Goal: Task Accomplishment & Management: Complete application form

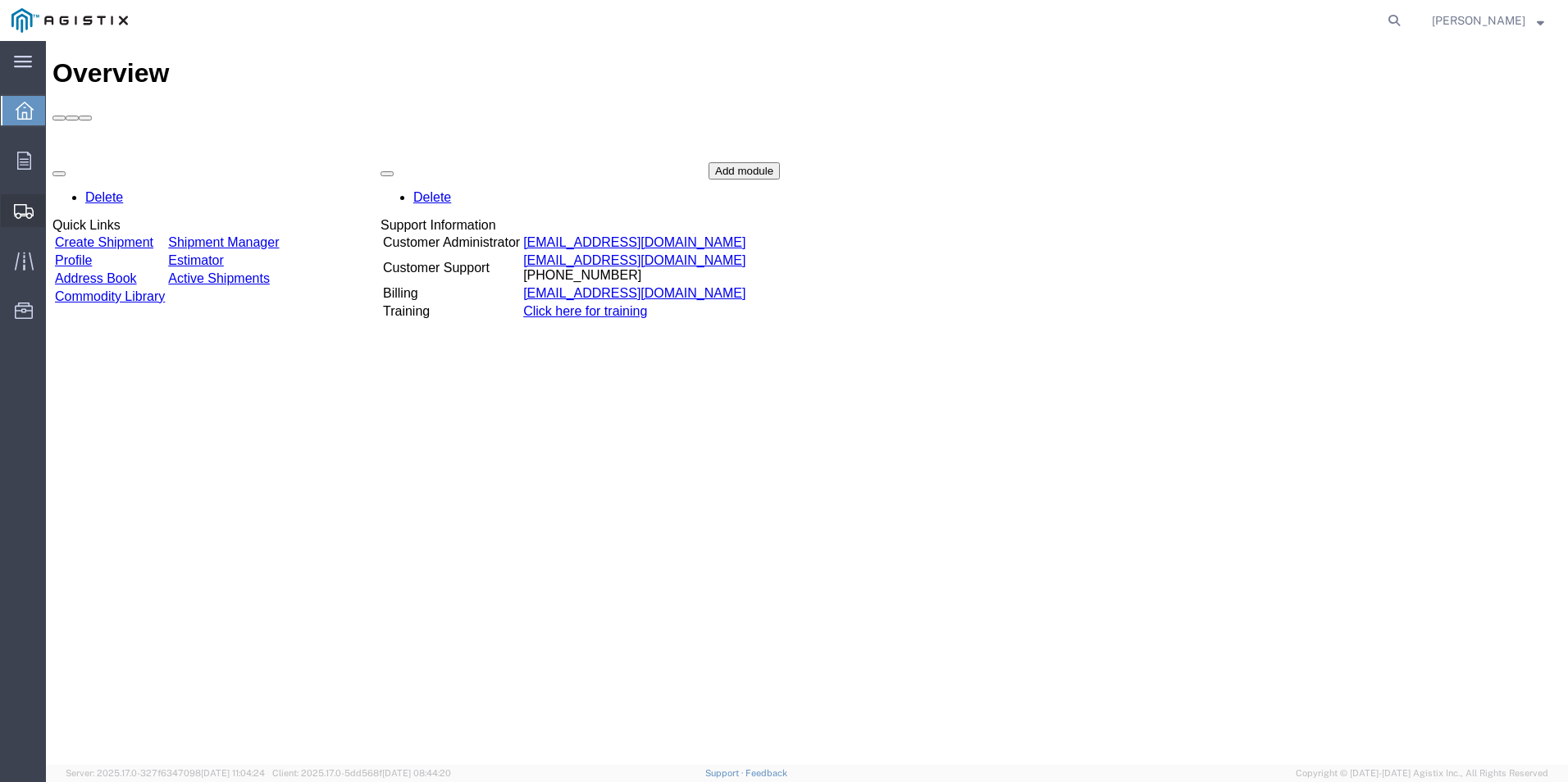
click at [0, 0] on span "Create Shipment" at bounding box center [0, 0] width 0 height 0
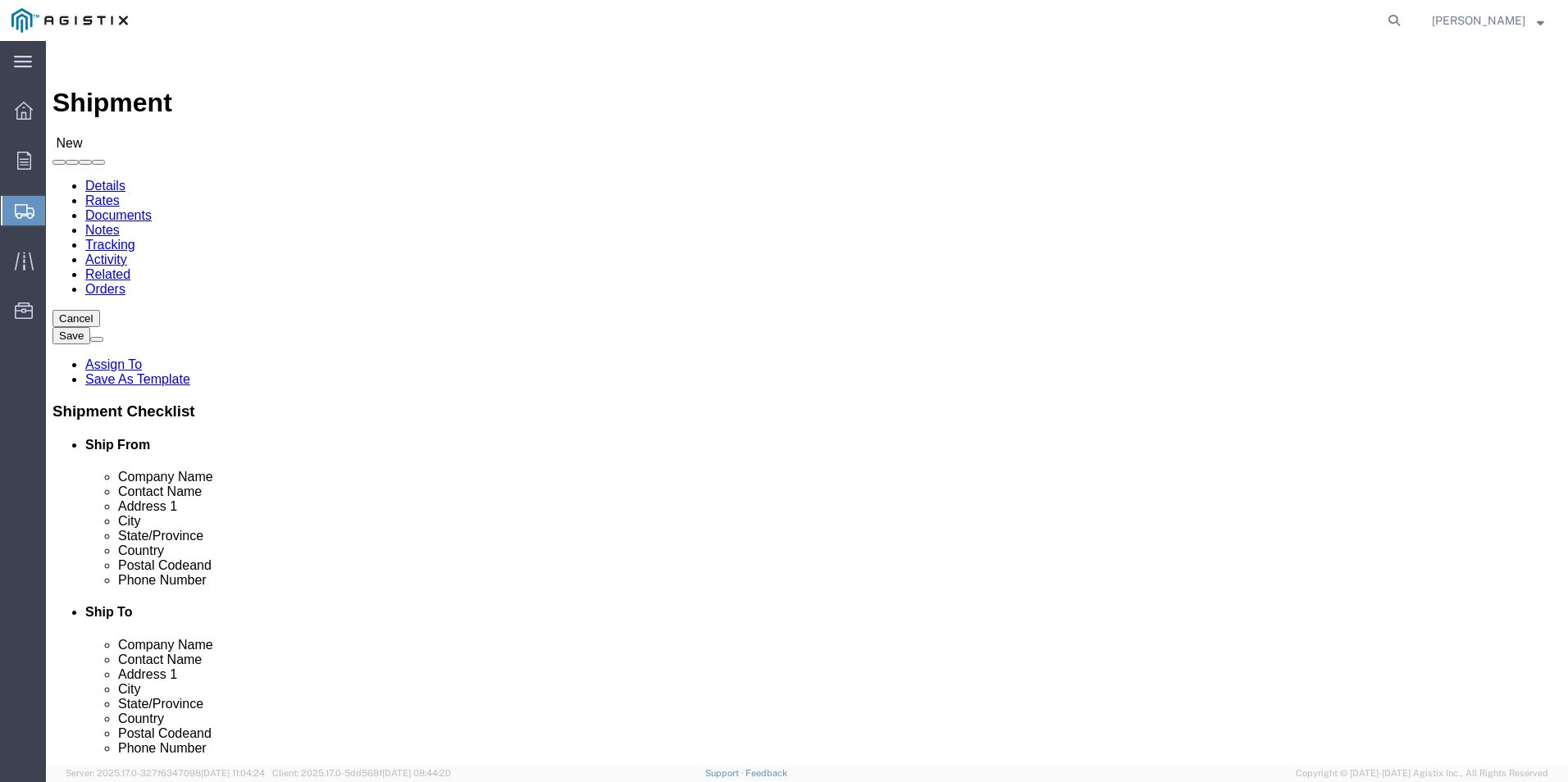
select select
click select "Select [PERSON_NAME] Electric Co Inc PG&E"
select select "9596"
click select "Select [PERSON_NAME] Electric Co Inc PG&E"
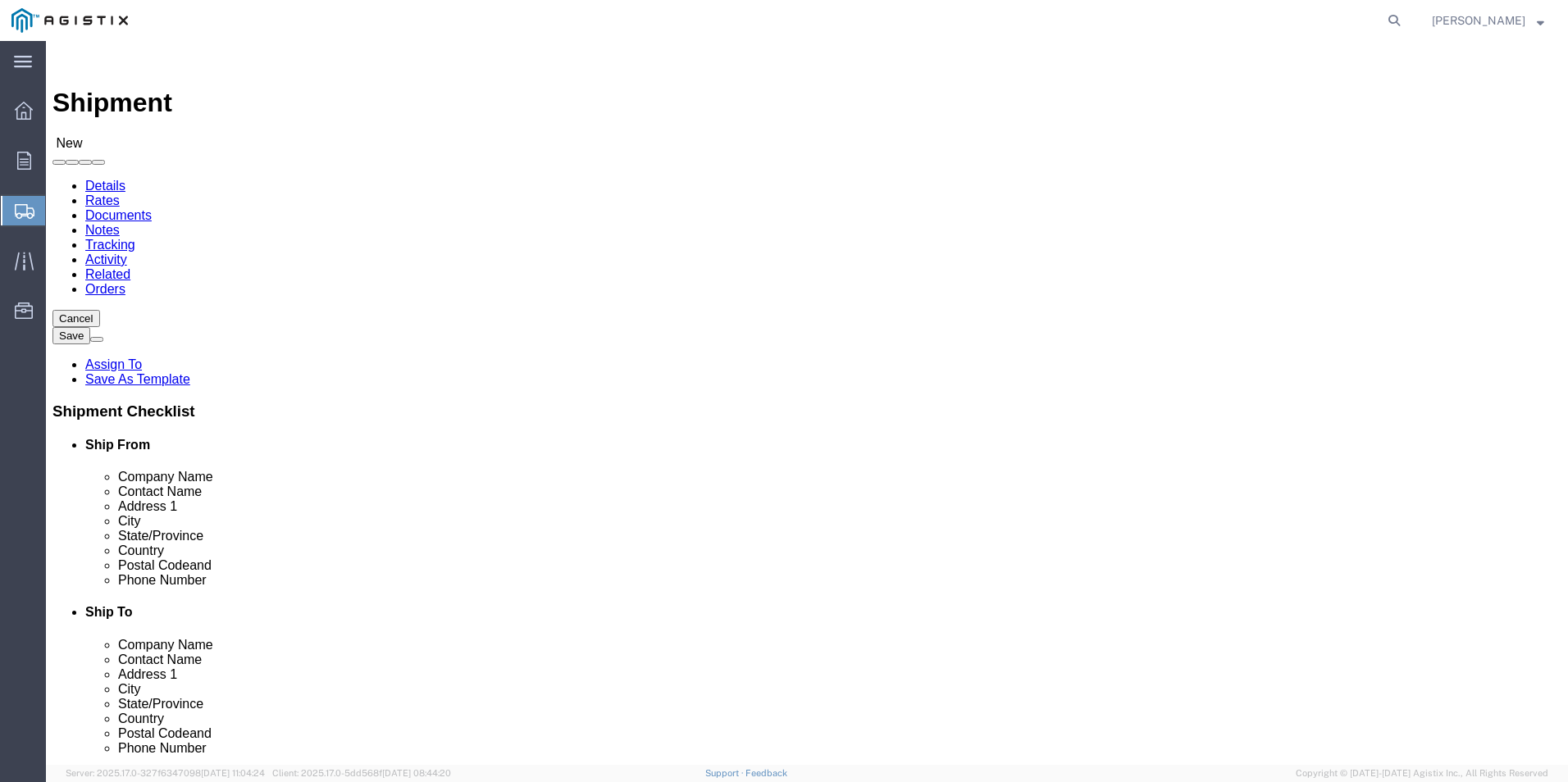
select select
click select "Select All Others [GEOGRAPHIC_DATA] [GEOGRAPHIC_DATA] [GEOGRAPHIC_DATA] [GEOGRA…"
select select "19745"
click select "Select All Others [GEOGRAPHIC_DATA] [GEOGRAPHIC_DATA] [GEOGRAPHIC_DATA] [GEOGRA…"
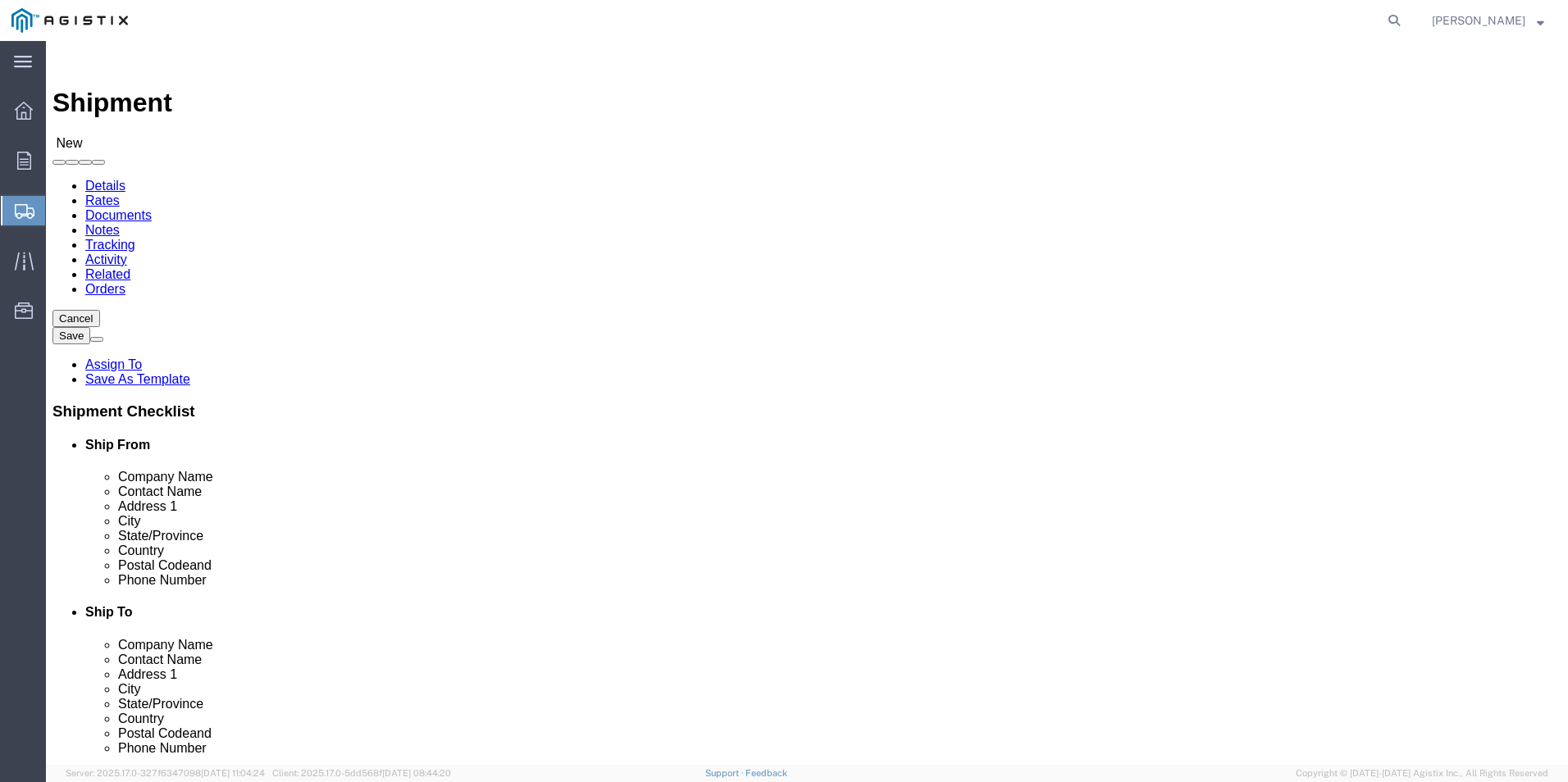
click span
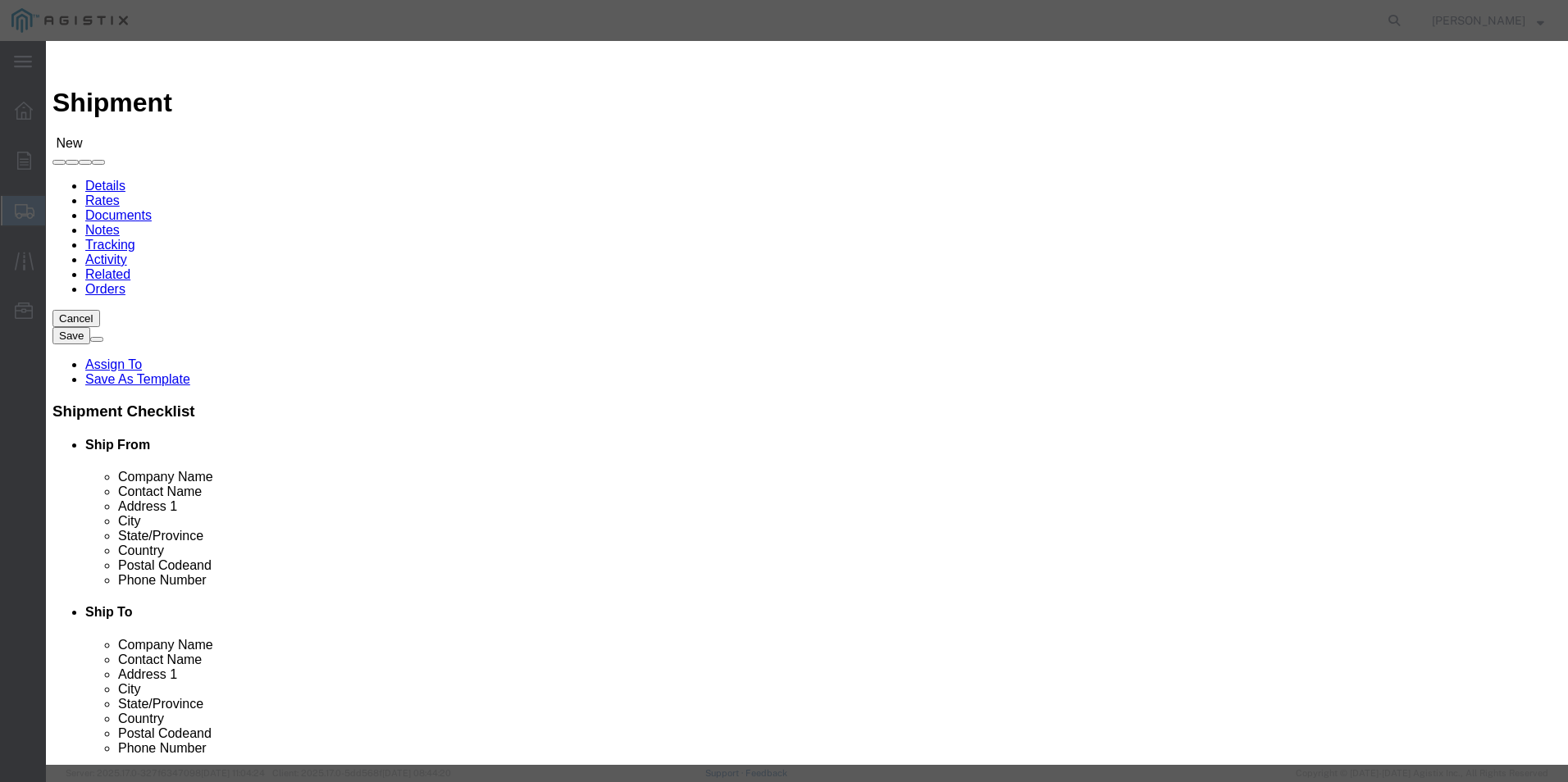
click button "Select"
select select "FL"
click div
click button "Select"
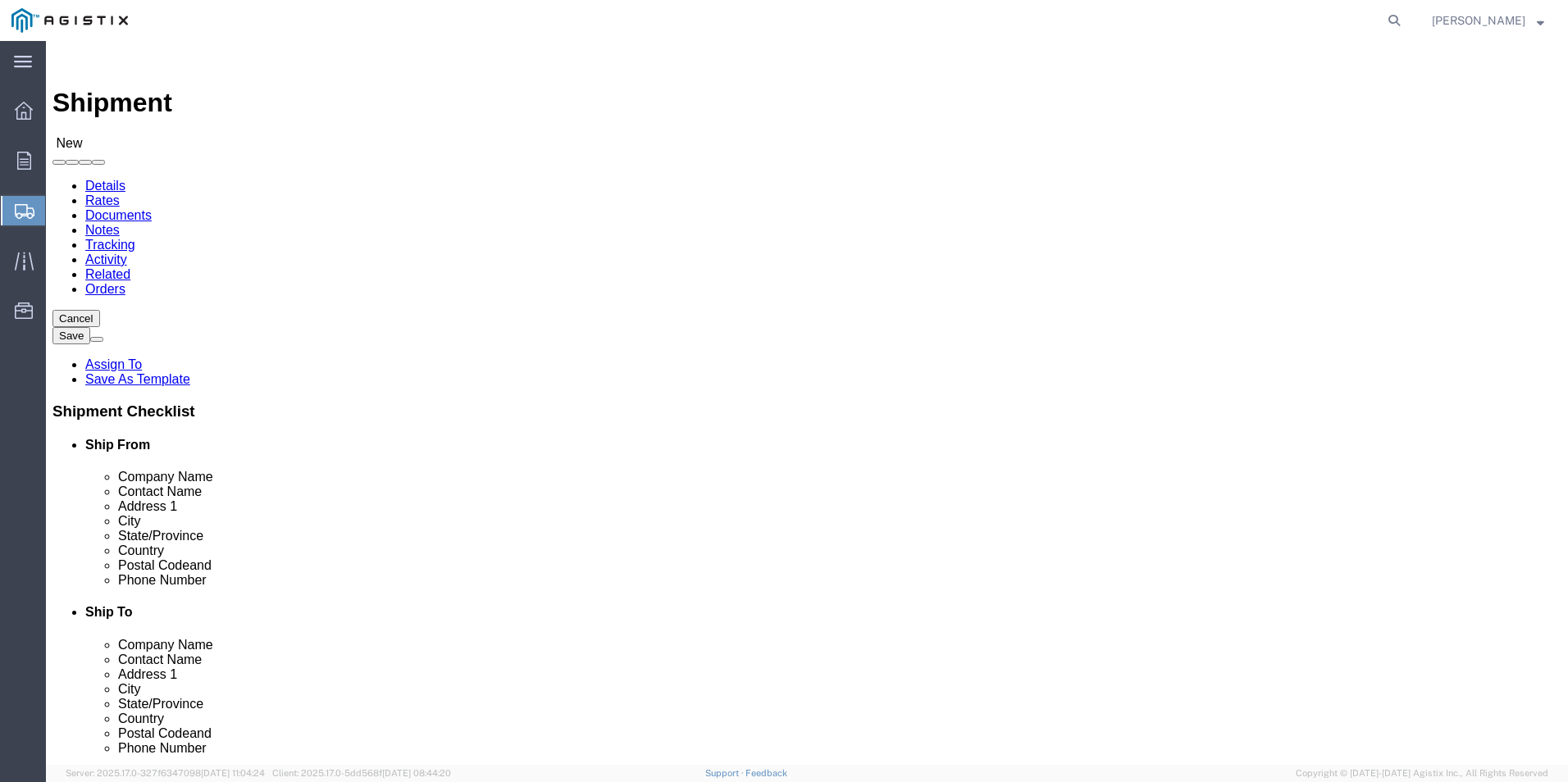
select select "CA"
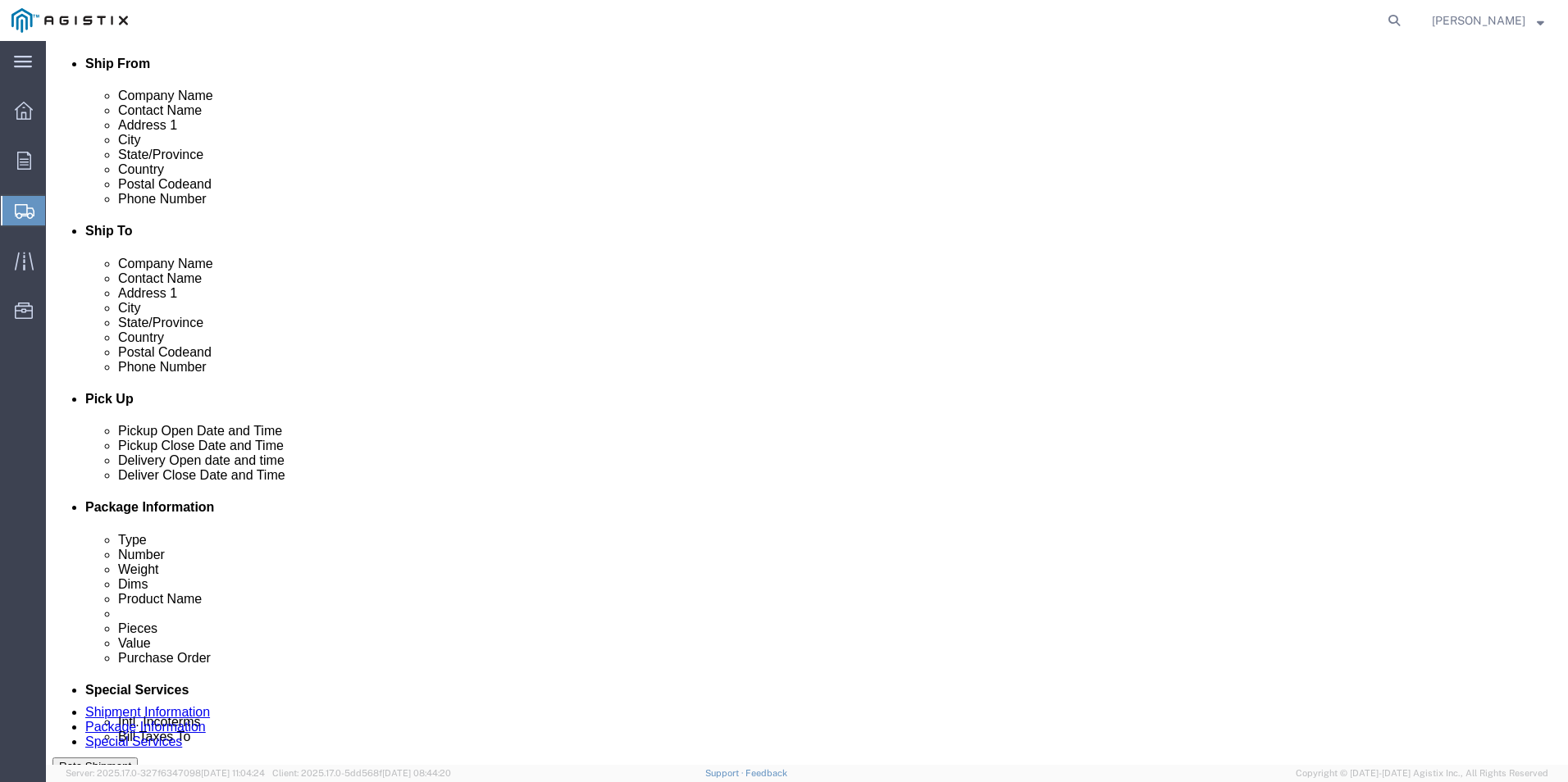
scroll to position [410, 0]
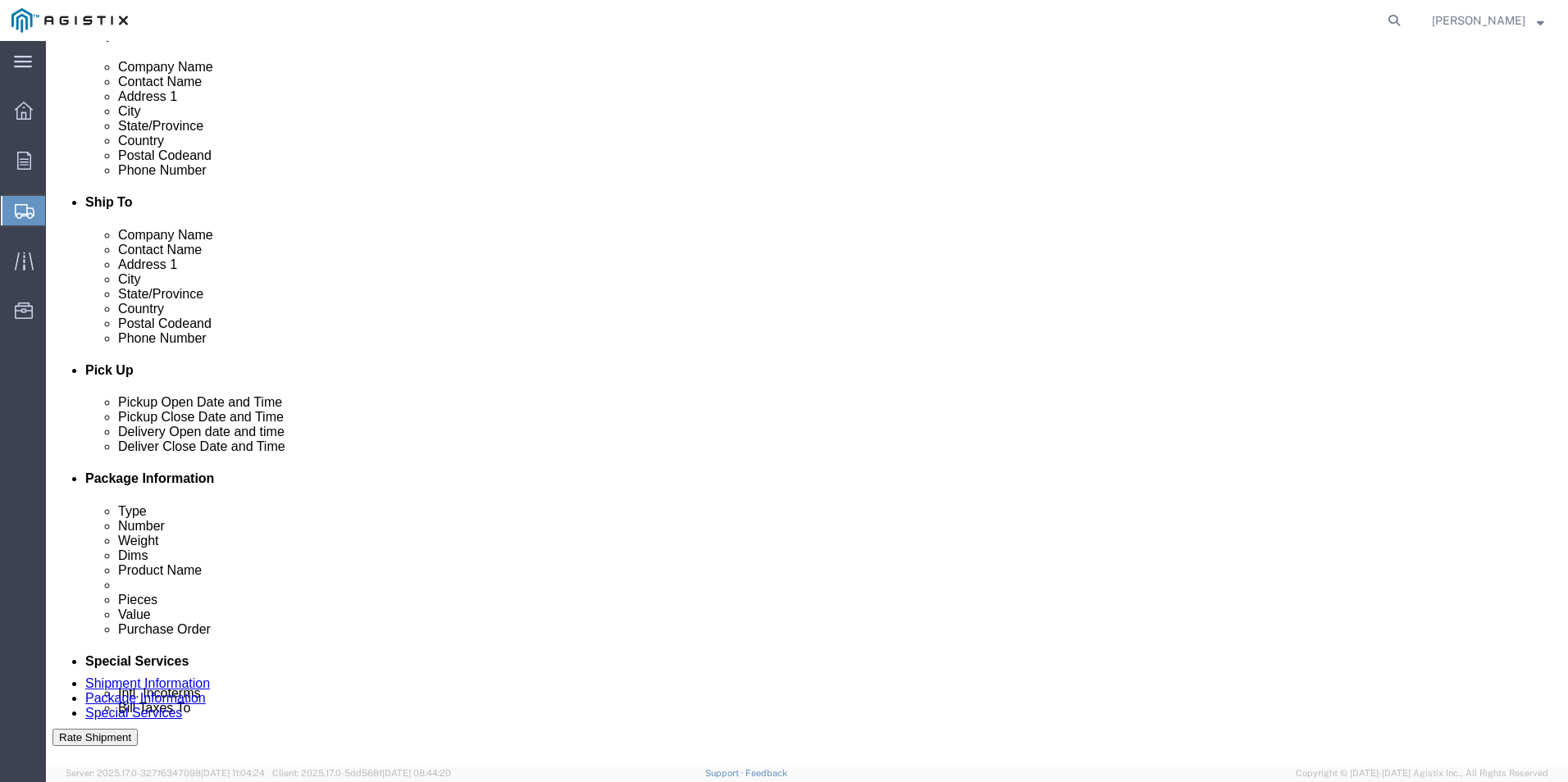
click div "[DATE] 12:00 PM"
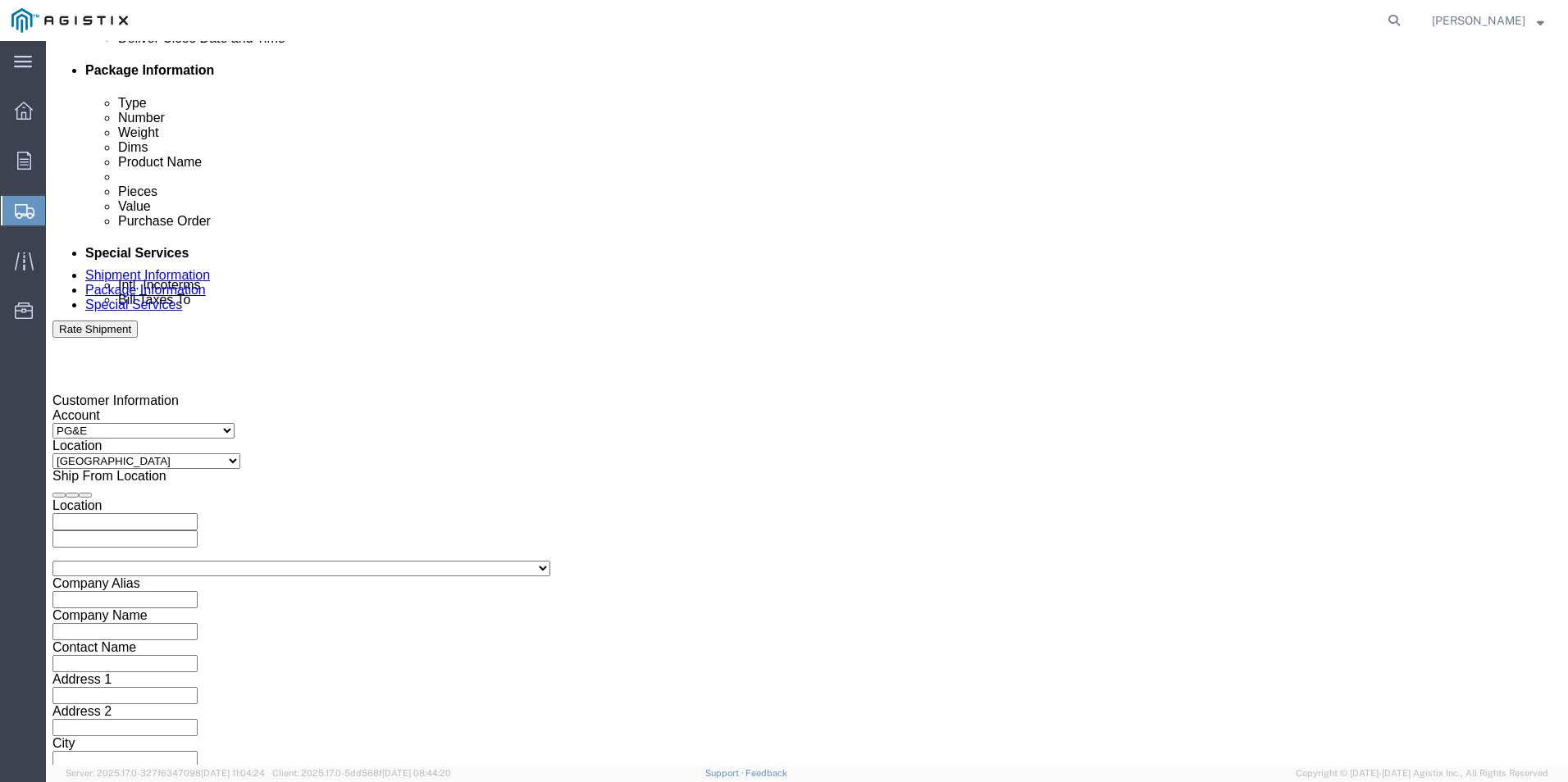
type input "7:00 AM"
click button "Apply"
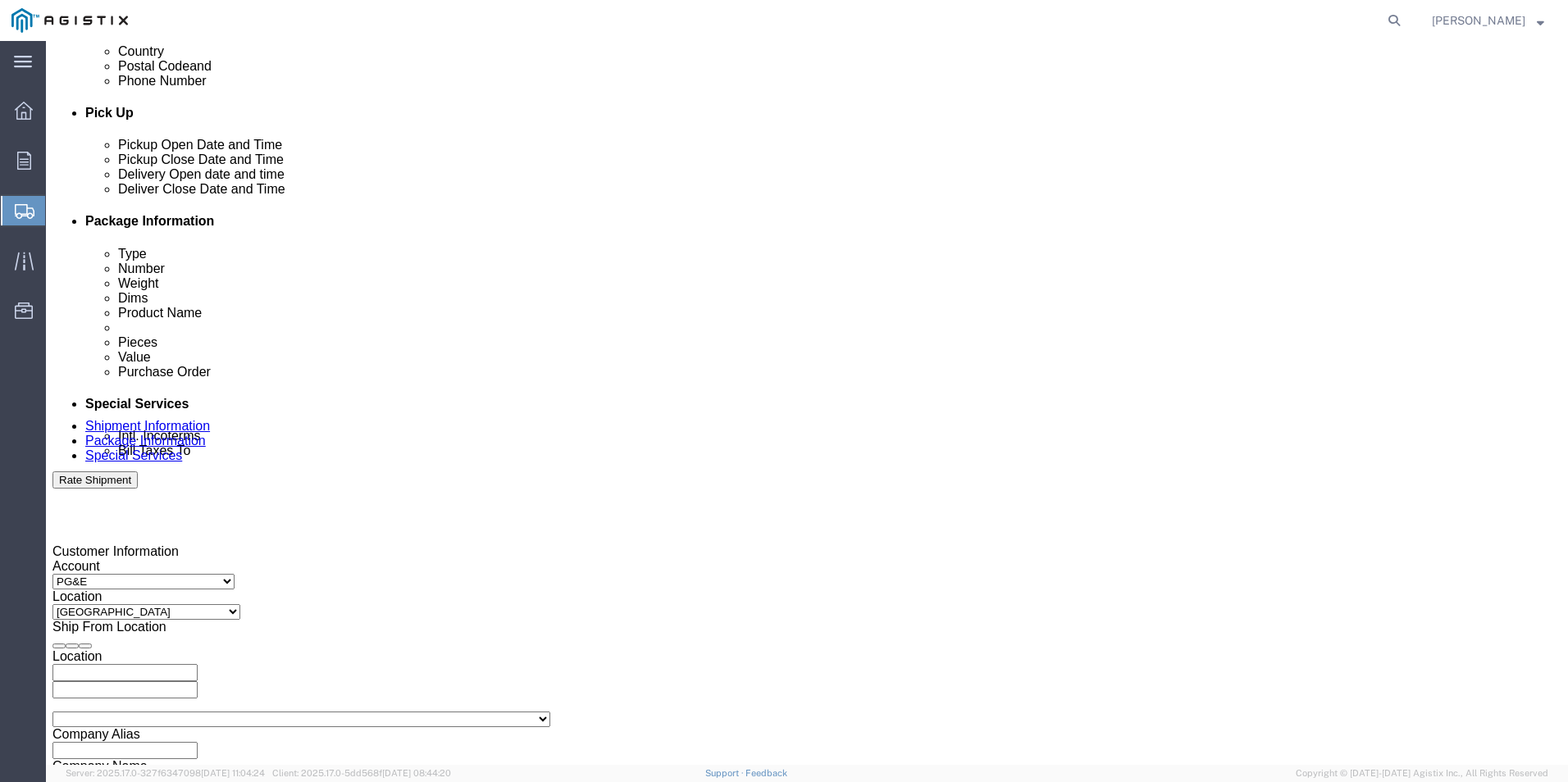
scroll to position [654, 0]
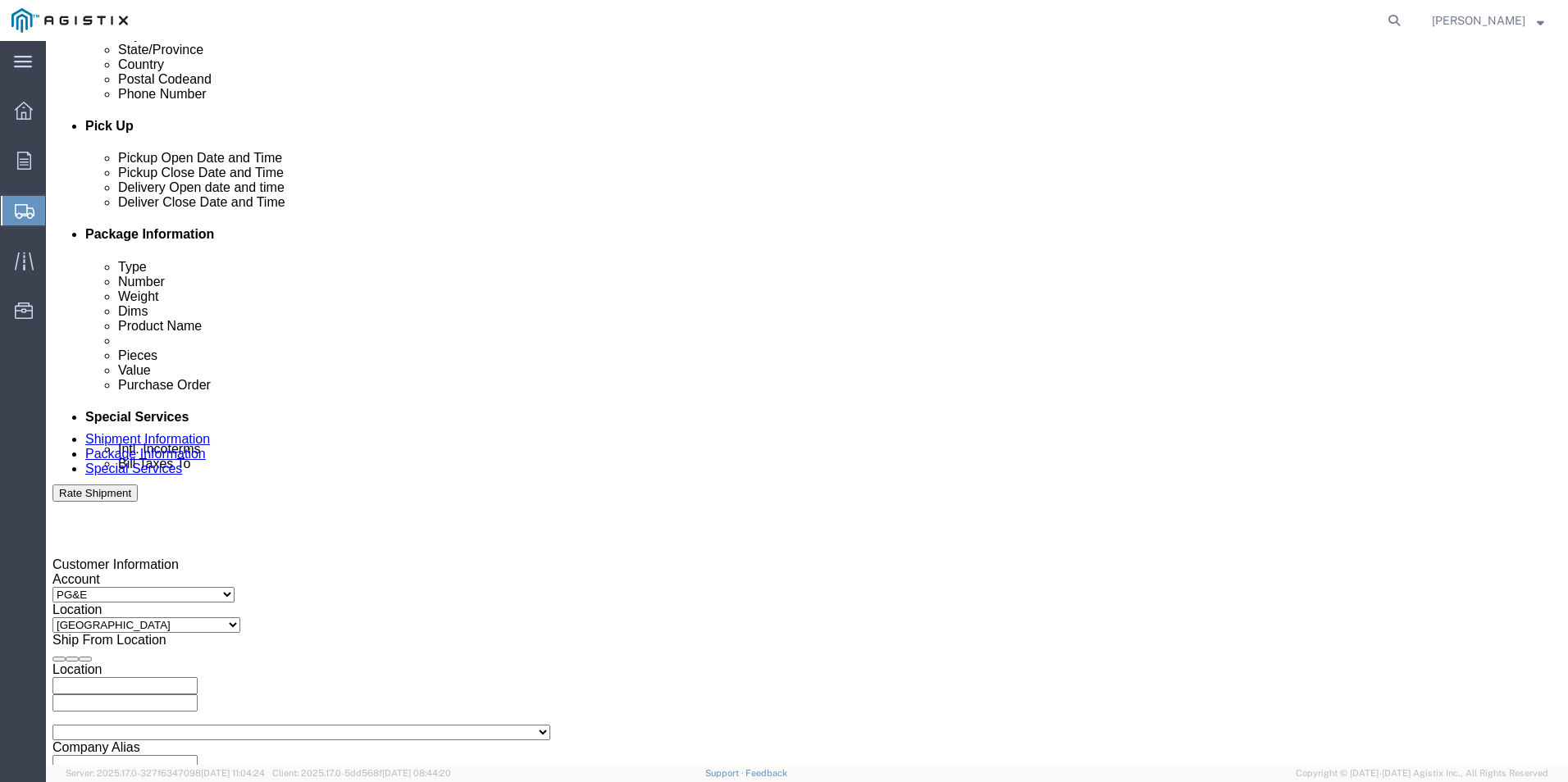
click div "[DATE] 1:00 PM"
type input "3:30 PM"
click button "Apply"
click div
click input "4:30 PM"
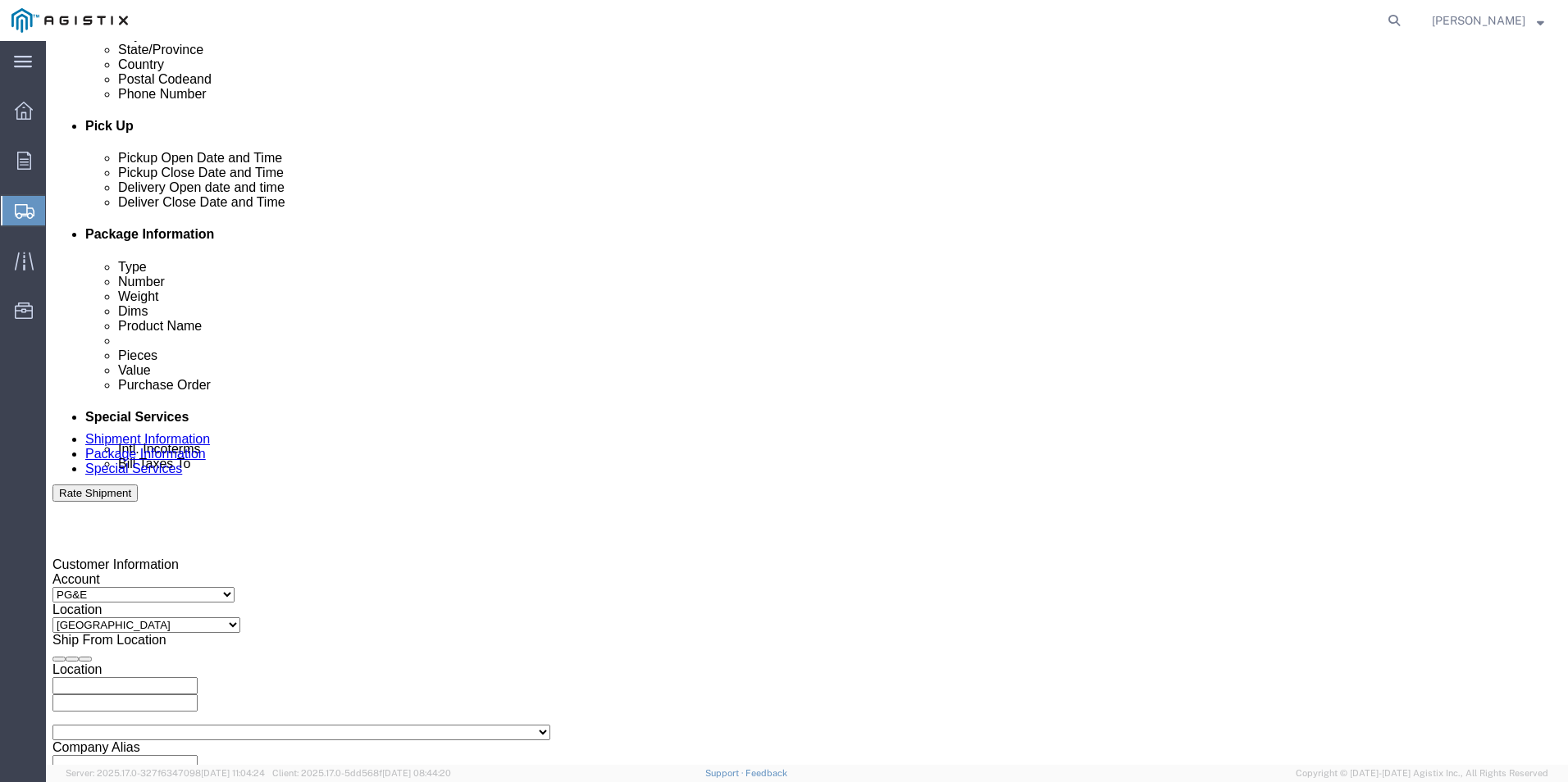
click button "Apply"
click div
click div "[DATE] 7:30 AM"
drag, startPoint x: 694, startPoint y: 631, endPoint x: 706, endPoint y: 637, distance: 13.4
click input "7:30 AM"
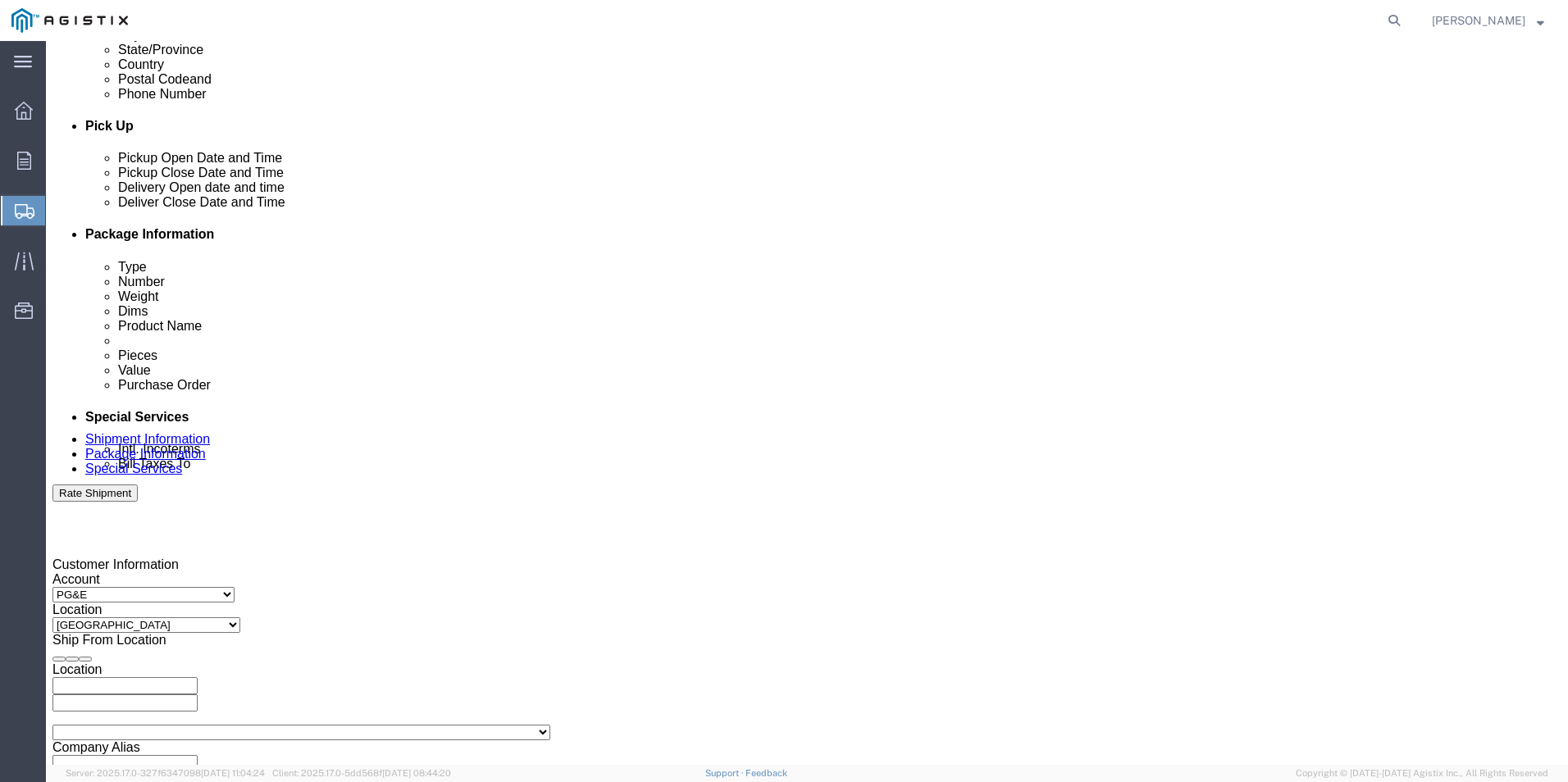
type input "7:00 AM"
click button "Apply"
click div
type input "3:00 PM"
click button "Apply"
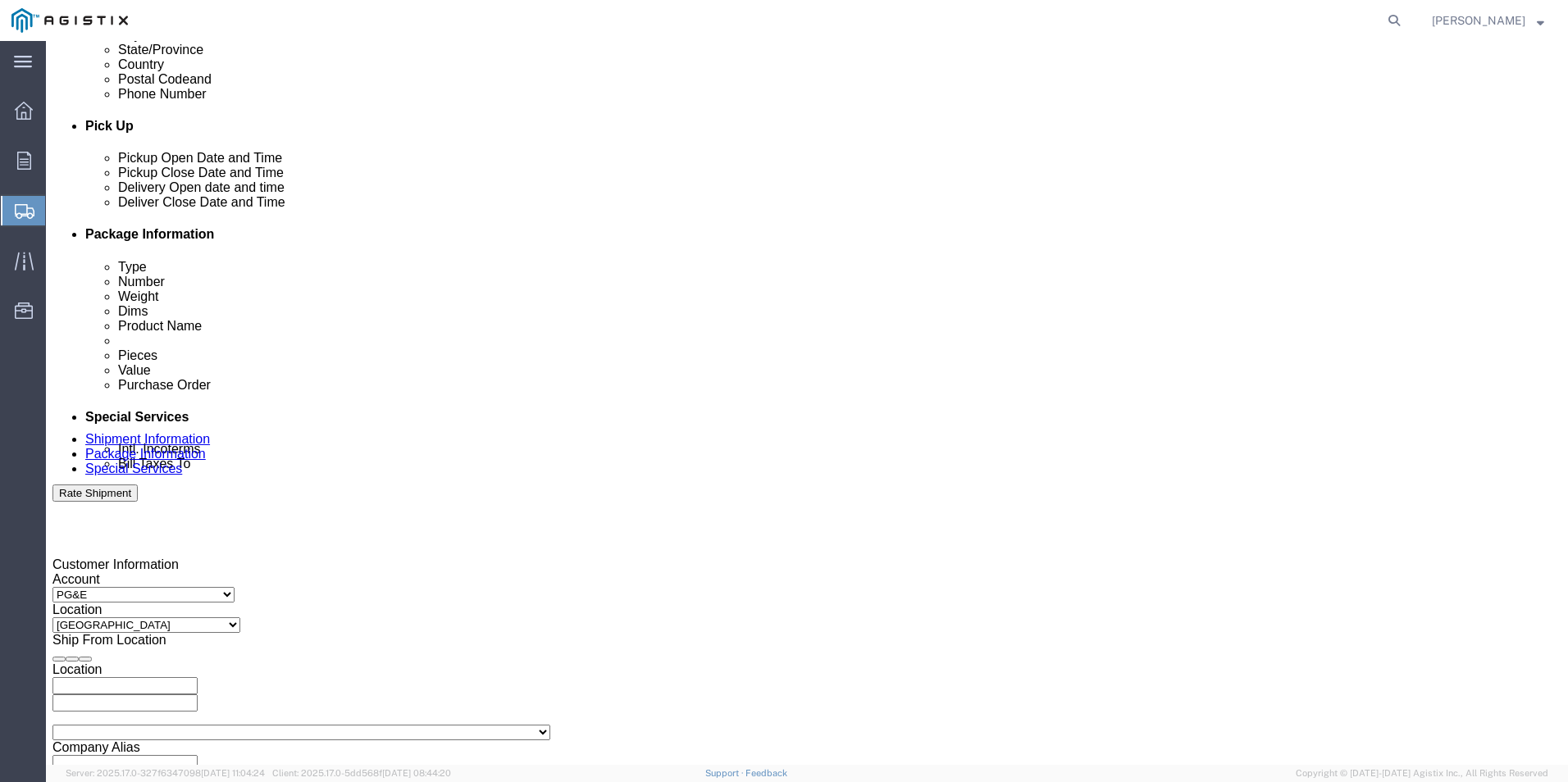
click input "text"
type input "3501410483"
select select "SALEORDR"
type input "D"
type input "123385509"
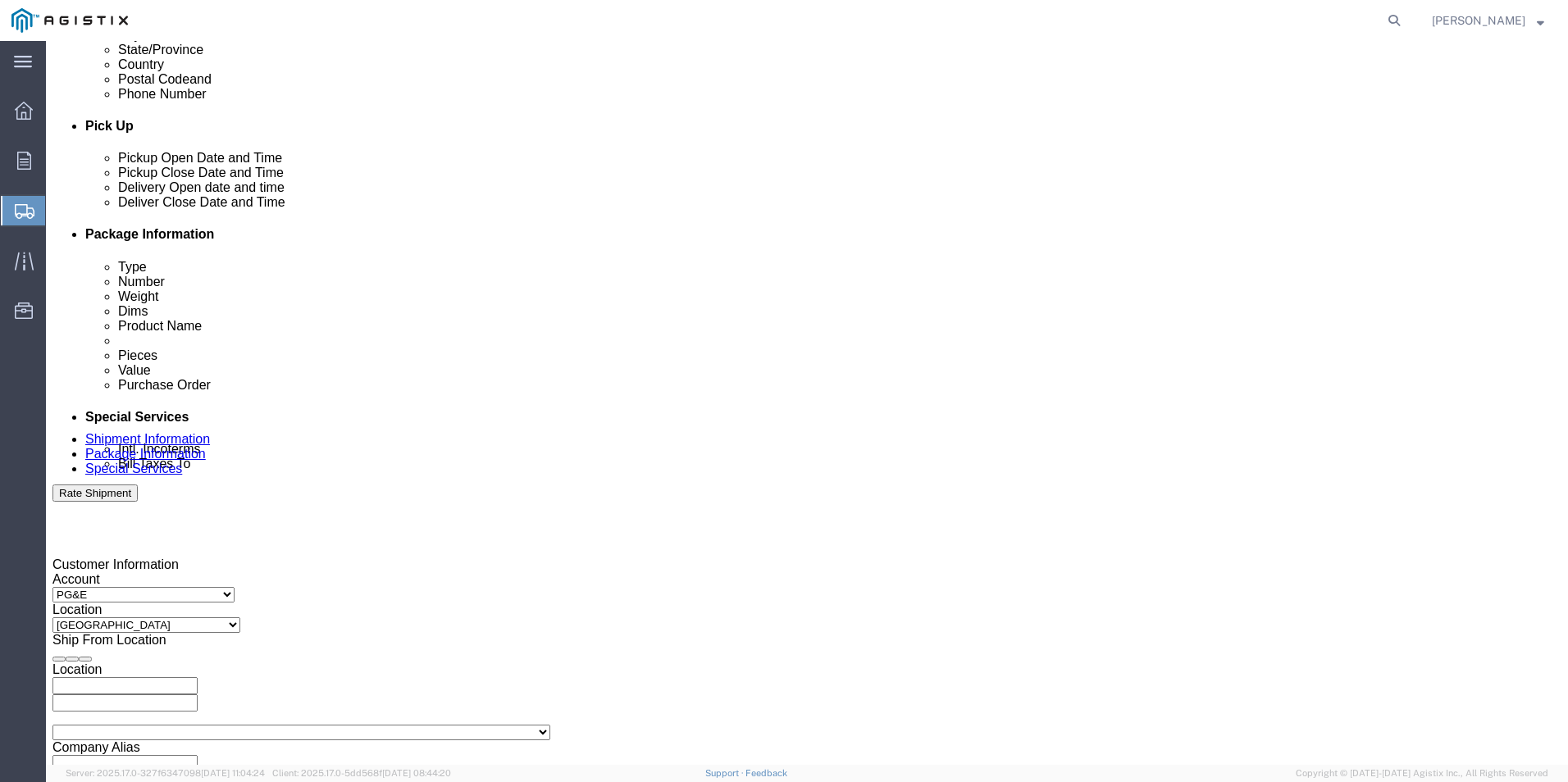
select select "DELNUM"
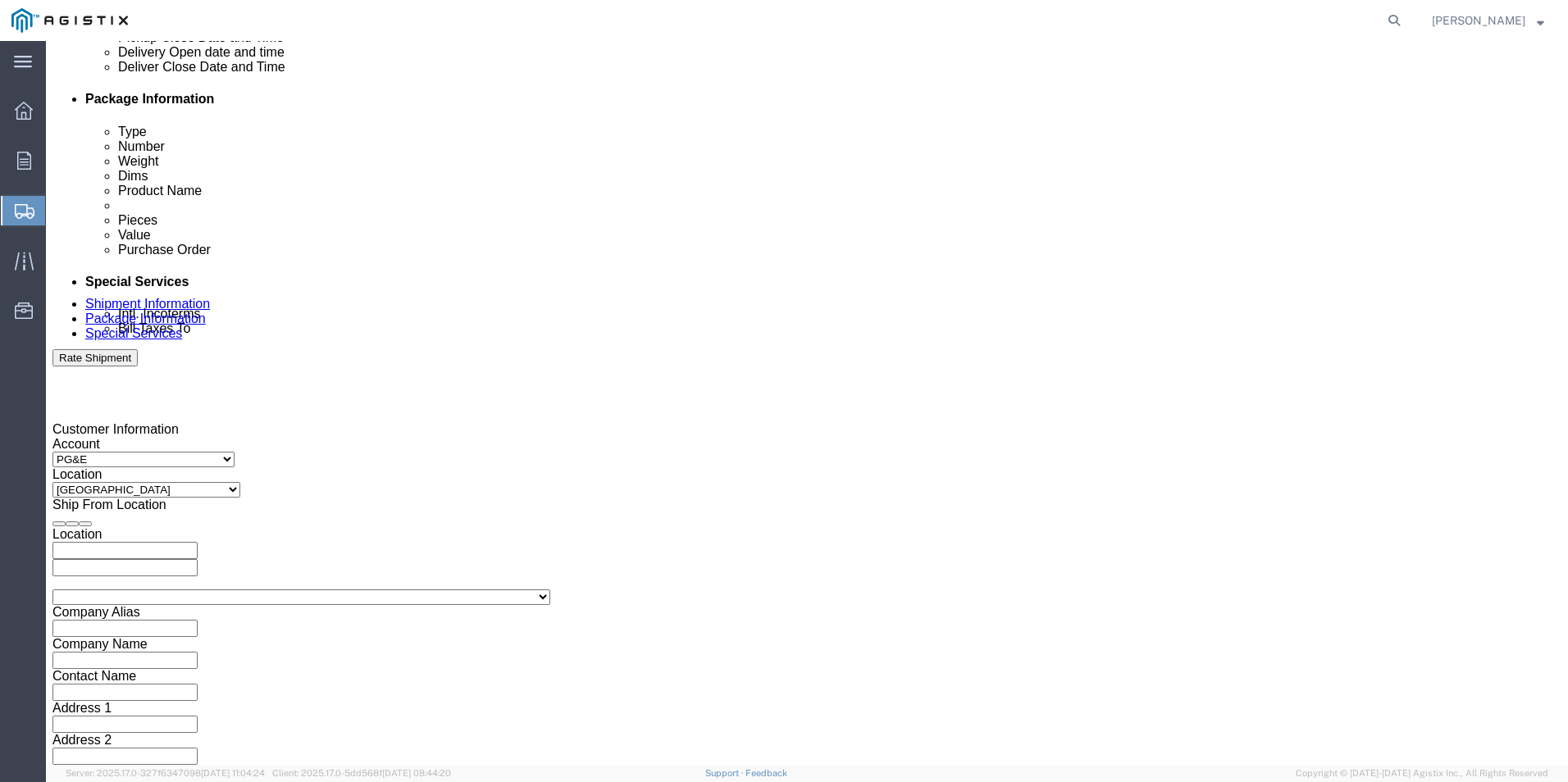
scroll to position [818, 0]
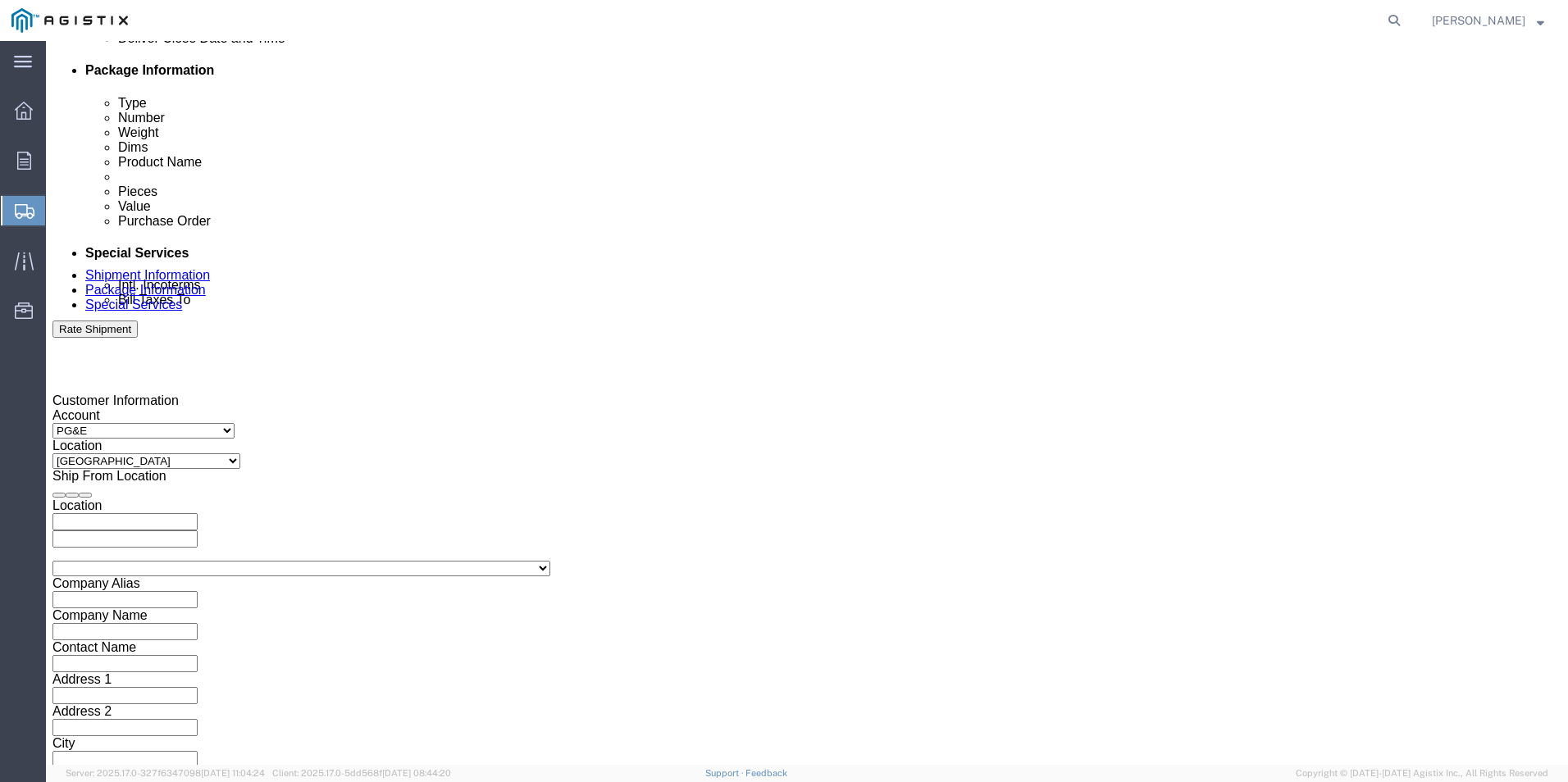
type input "832728273"
click button "Continue"
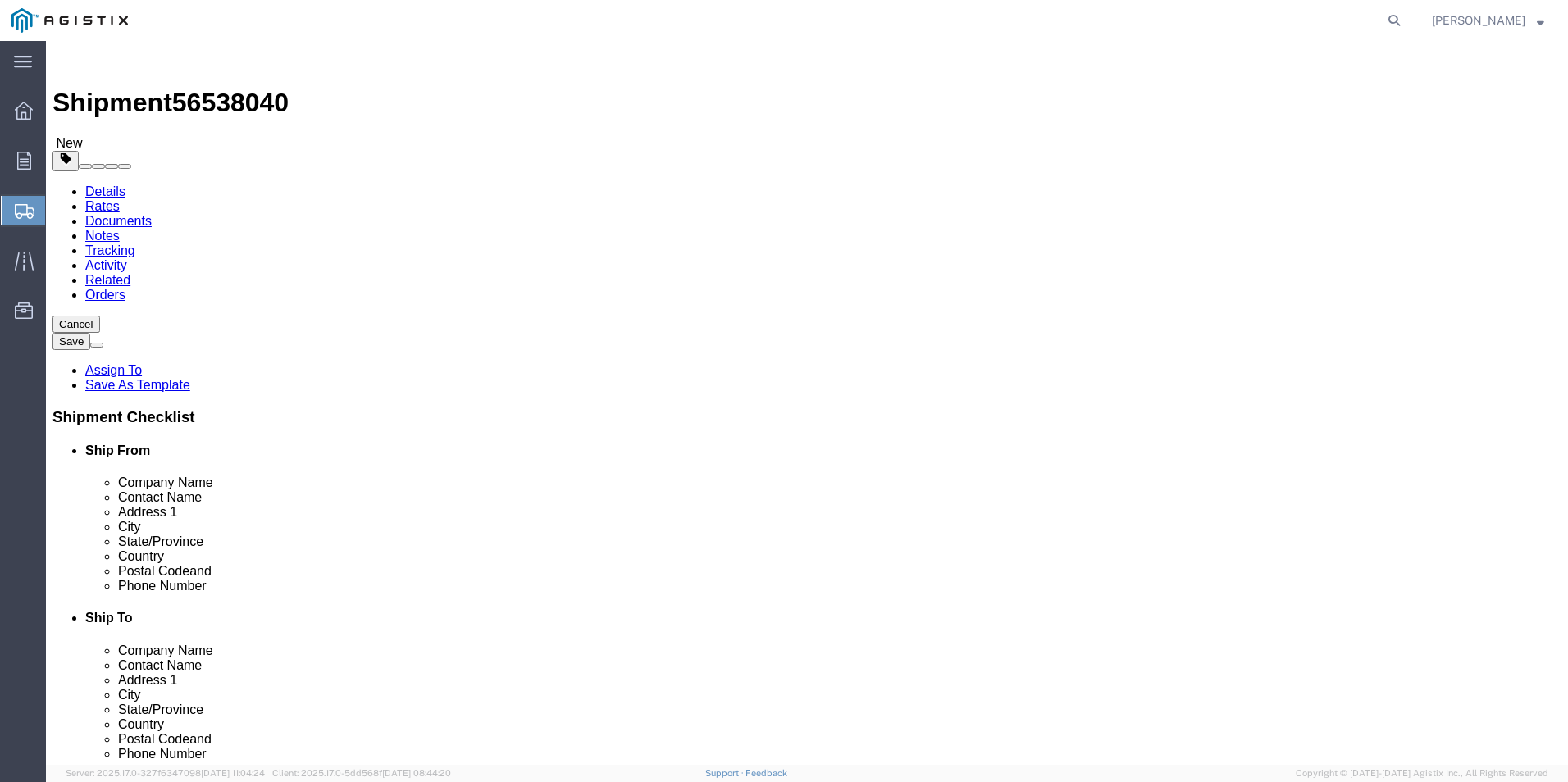
click select "Select Bulk Bundle(s) Cardboard Box(es) Carton(s) Crate(s) Drum(s) (Fiberboard)…"
select select "PSNS"
click select "Select Bulk Bundle(s) Cardboard Box(es) Carton(s) Crate(s) Drum(s) (Fiberboard)…"
click input "text"
type input "12"
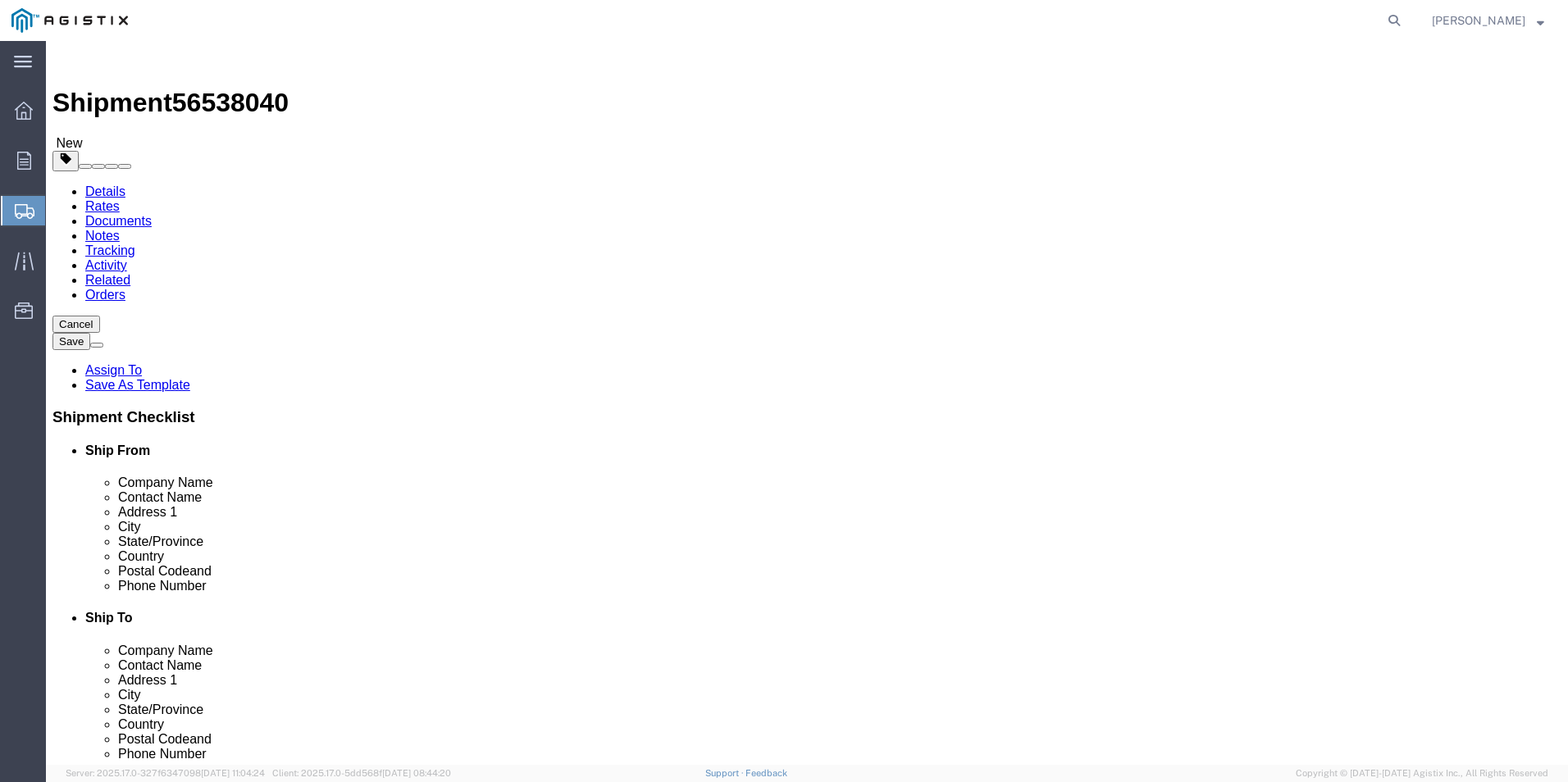
drag, startPoint x: 254, startPoint y: 343, endPoint x: 195, endPoint y: 348, distance: 59.2
click div "Number 1"
type input "2"
type input "50"
type input "42"
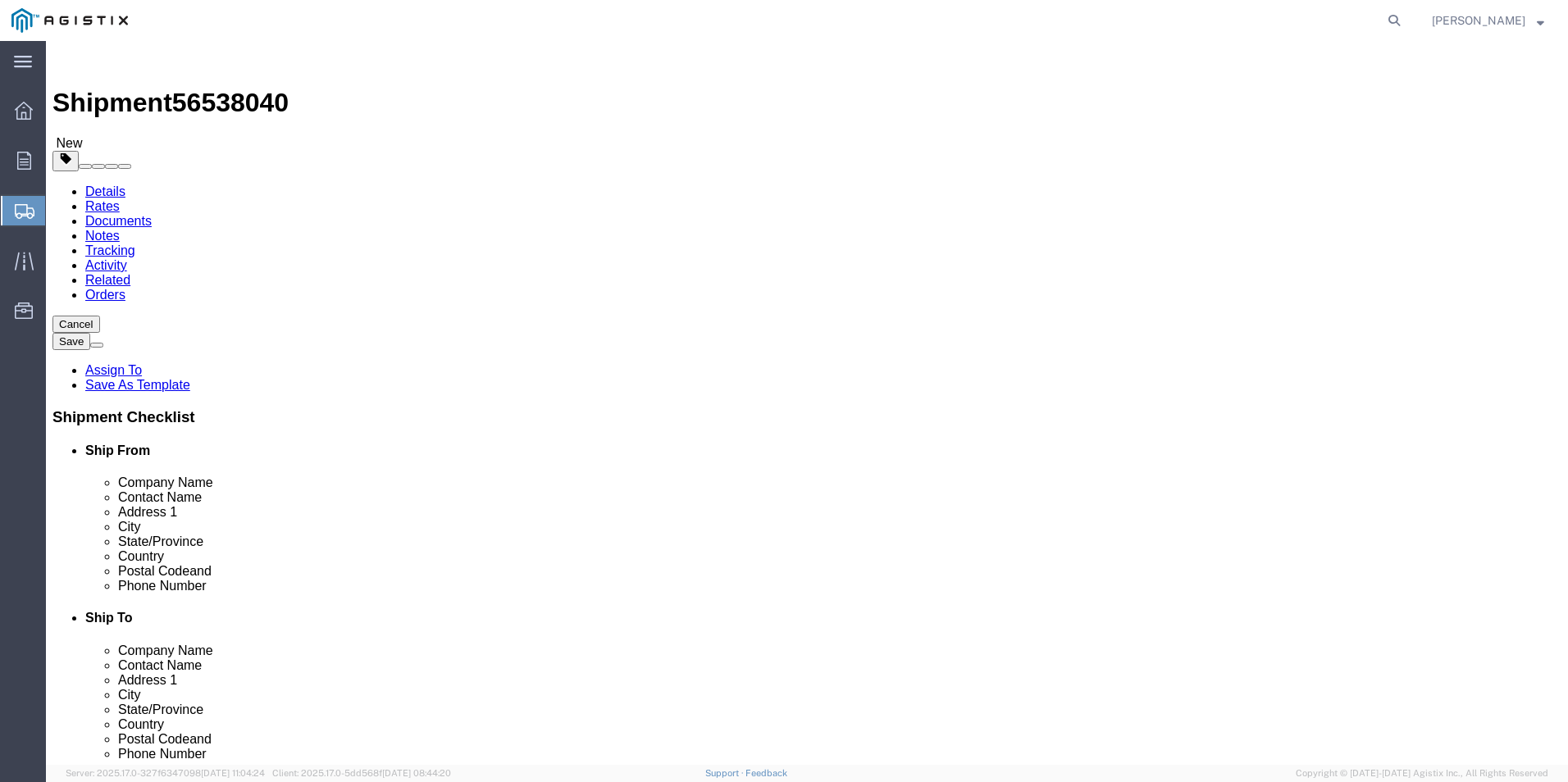
type input "60"
type input "1280"
click link "Add Content"
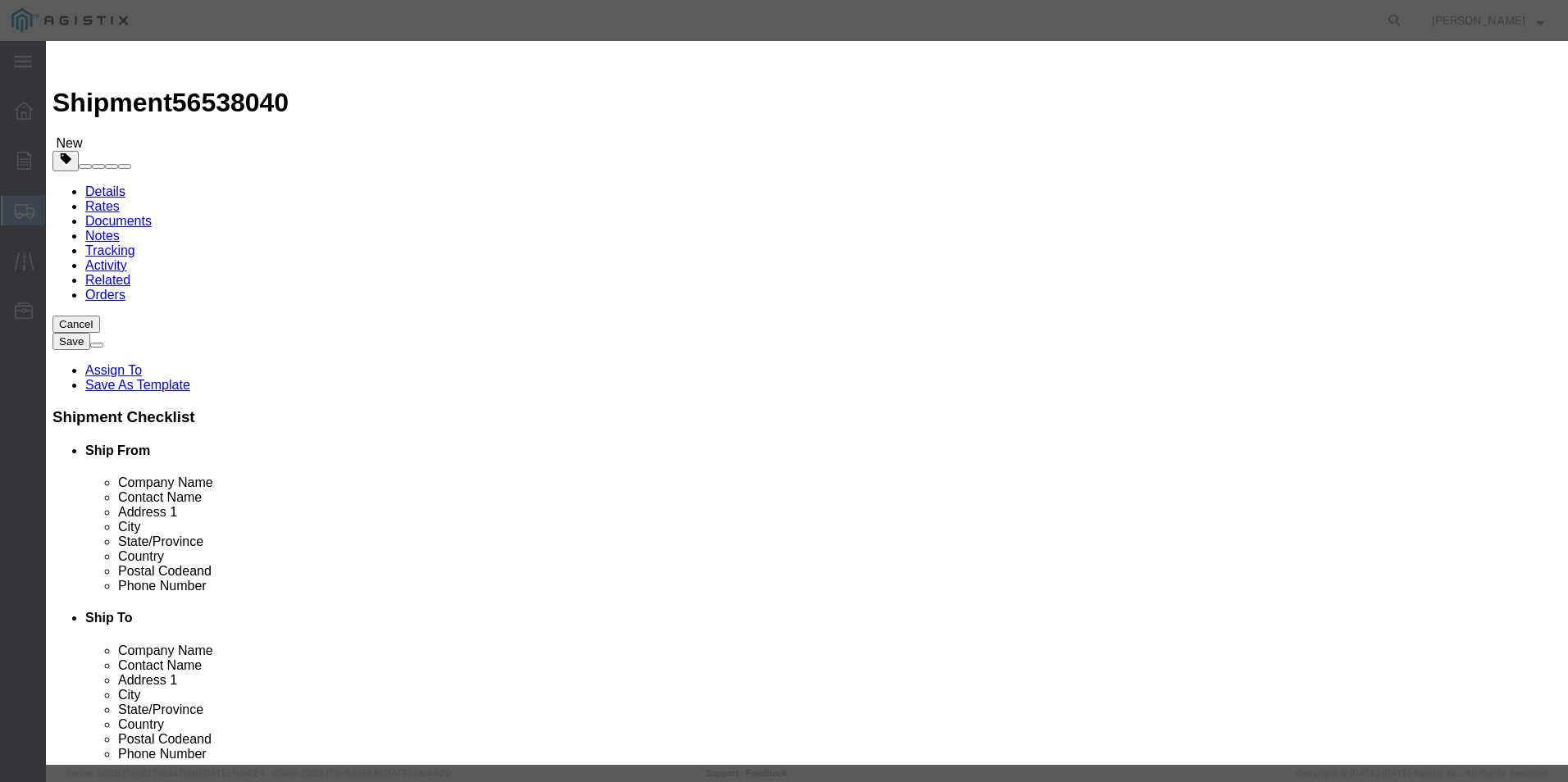
click input "text"
type input "RECLOSER"
click td "Name: ADV. CODE RECLOSER 27KV 2-PHASE VIPER ST"
select select
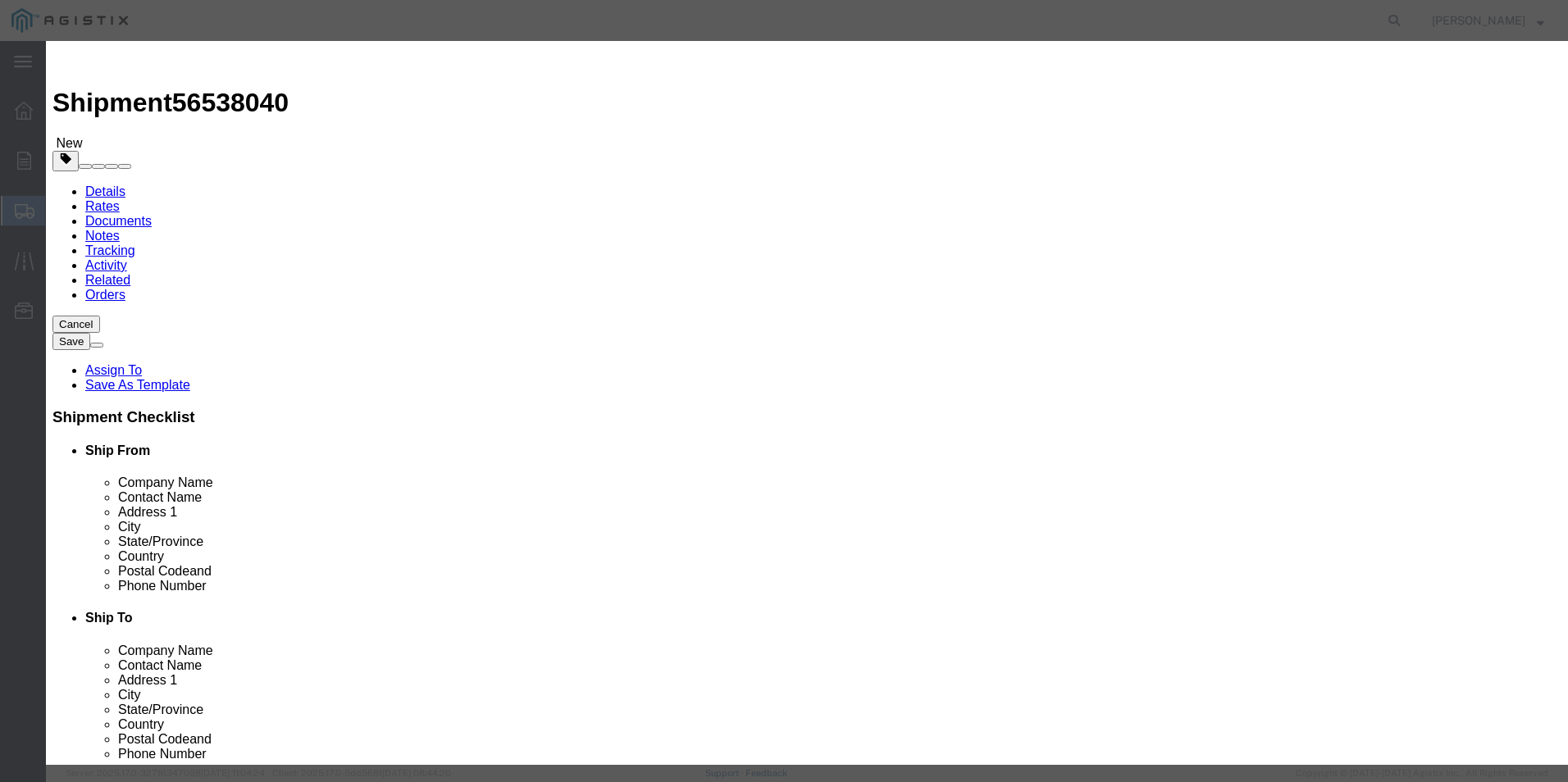
select select "USD"
type input "ADV. CODE RECLOSER 27KV 2-PHASE VIPER ST"
type input "M343969"
type input "ADV. CODE RECLOSER 27KV 2-PHASE VIPER ST"
click input "text"
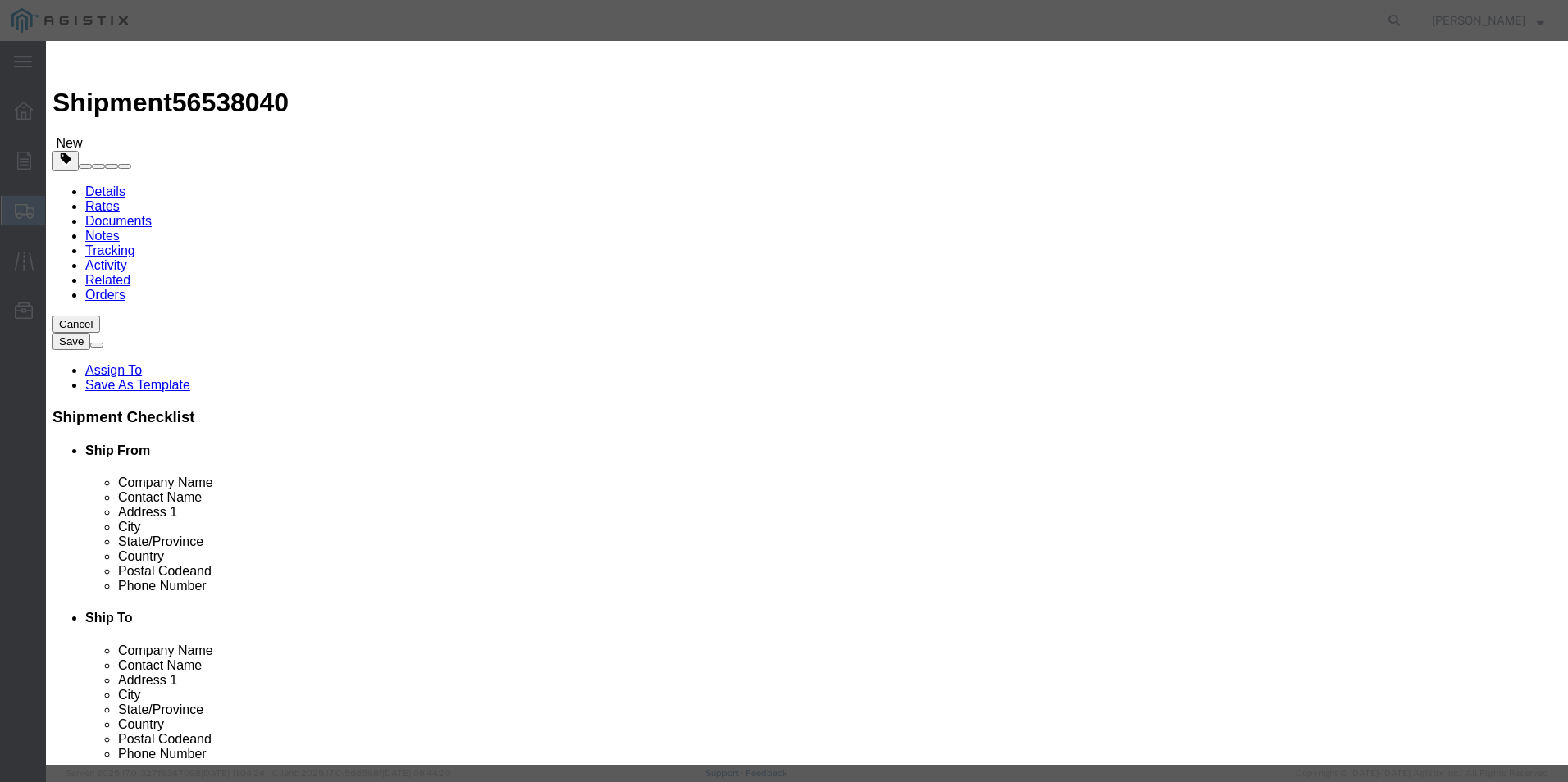
type input "12"
select select "CRTN"
click input "text"
click h3 "Add content"
drag, startPoint x: 489, startPoint y: 190, endPoint x: 497, endPoint y: 182, distance: 11.3
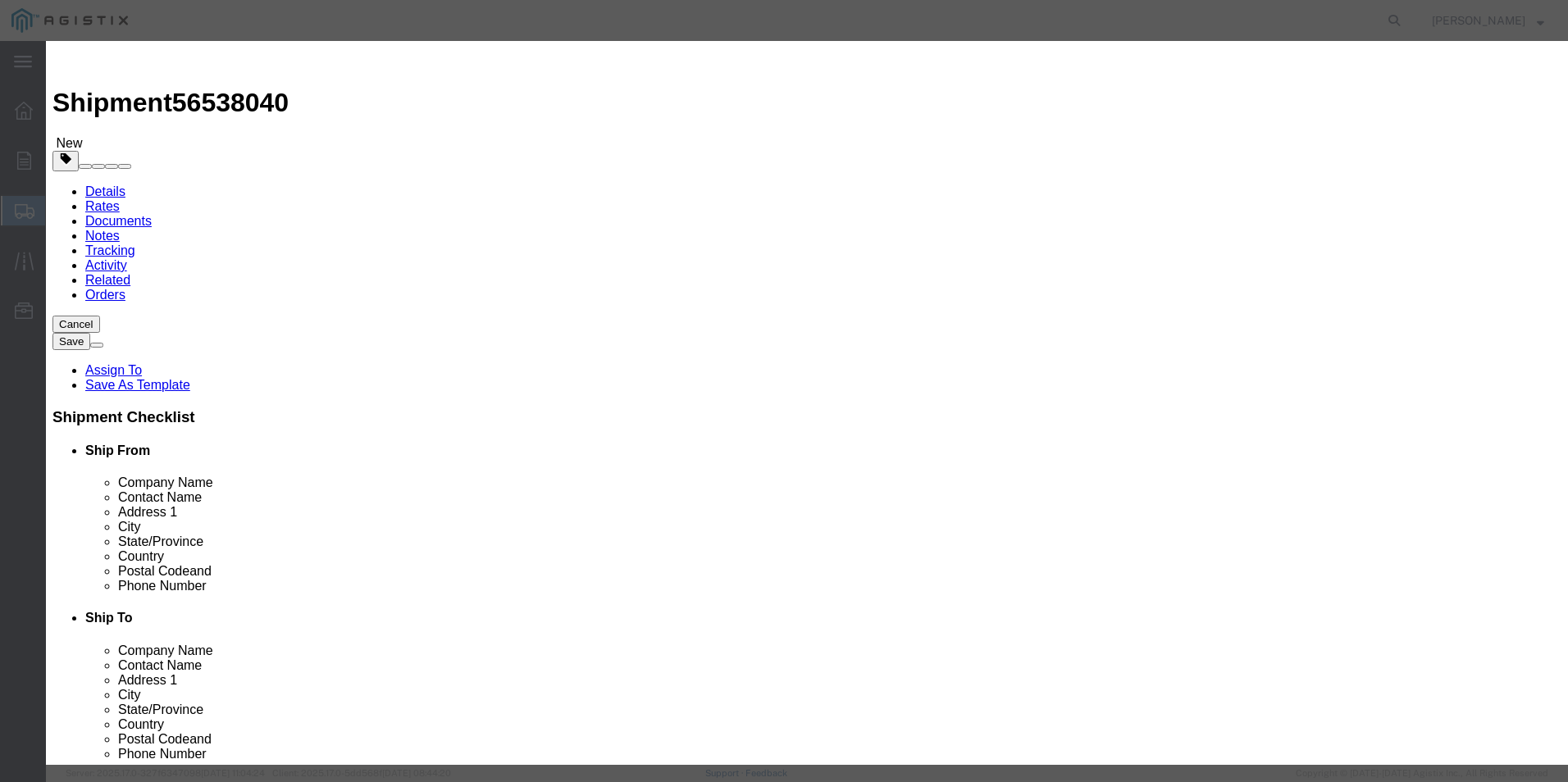
click input "text"
type input "107496.00"
select select "92.5"
type textarea "DO NOT BREAK DOWN OR STACK ON TOP OF PALLET"
click textarea
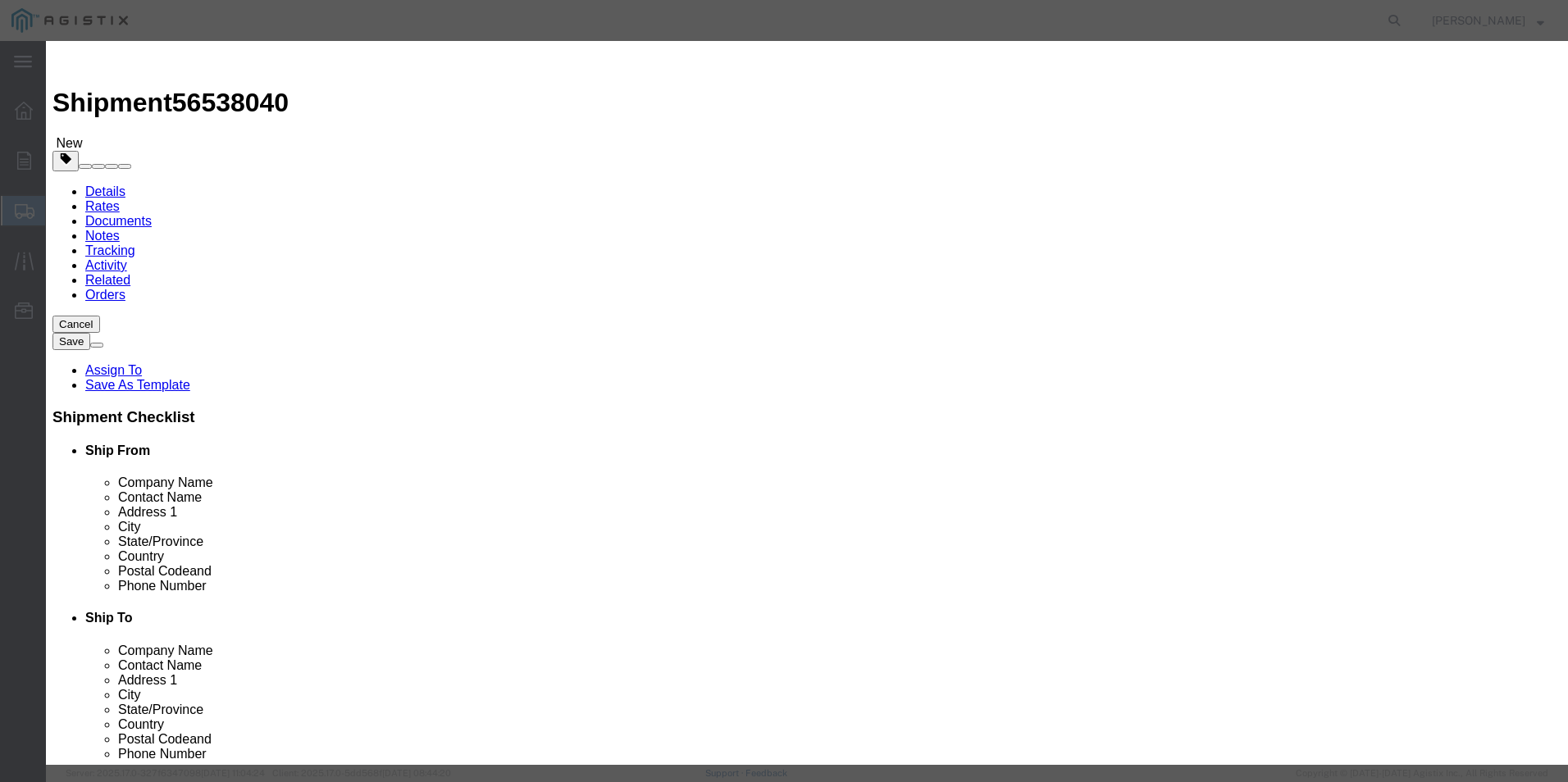
type textarea "A-7679-PGE-LR1"
click select "Select [GEOGRAPHIC_DATA] [GEOGRAPHIC_DATA] [GEOGRAPHIC_DATA] [GEOGRAPHIC_DATA] …"
select select "US"
click select "Select [GEOGRAPHIC_DATA] [GEOGRAPHIC_DATA] [GEOGRAPHIC_DATA] [GEOGRAPHIC_DATA] …"
click button "Save & Close"
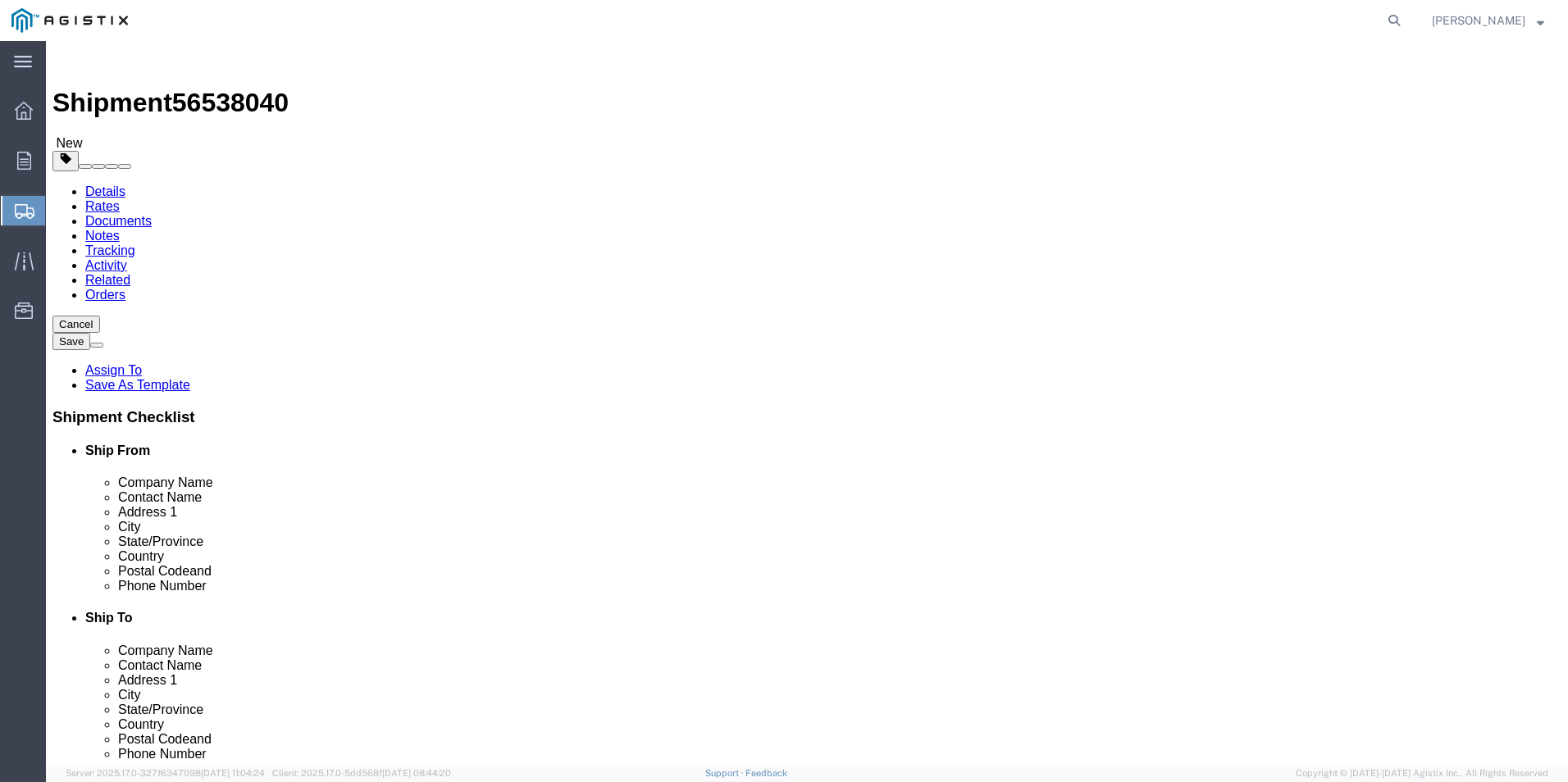
click button "Rate Shipment"
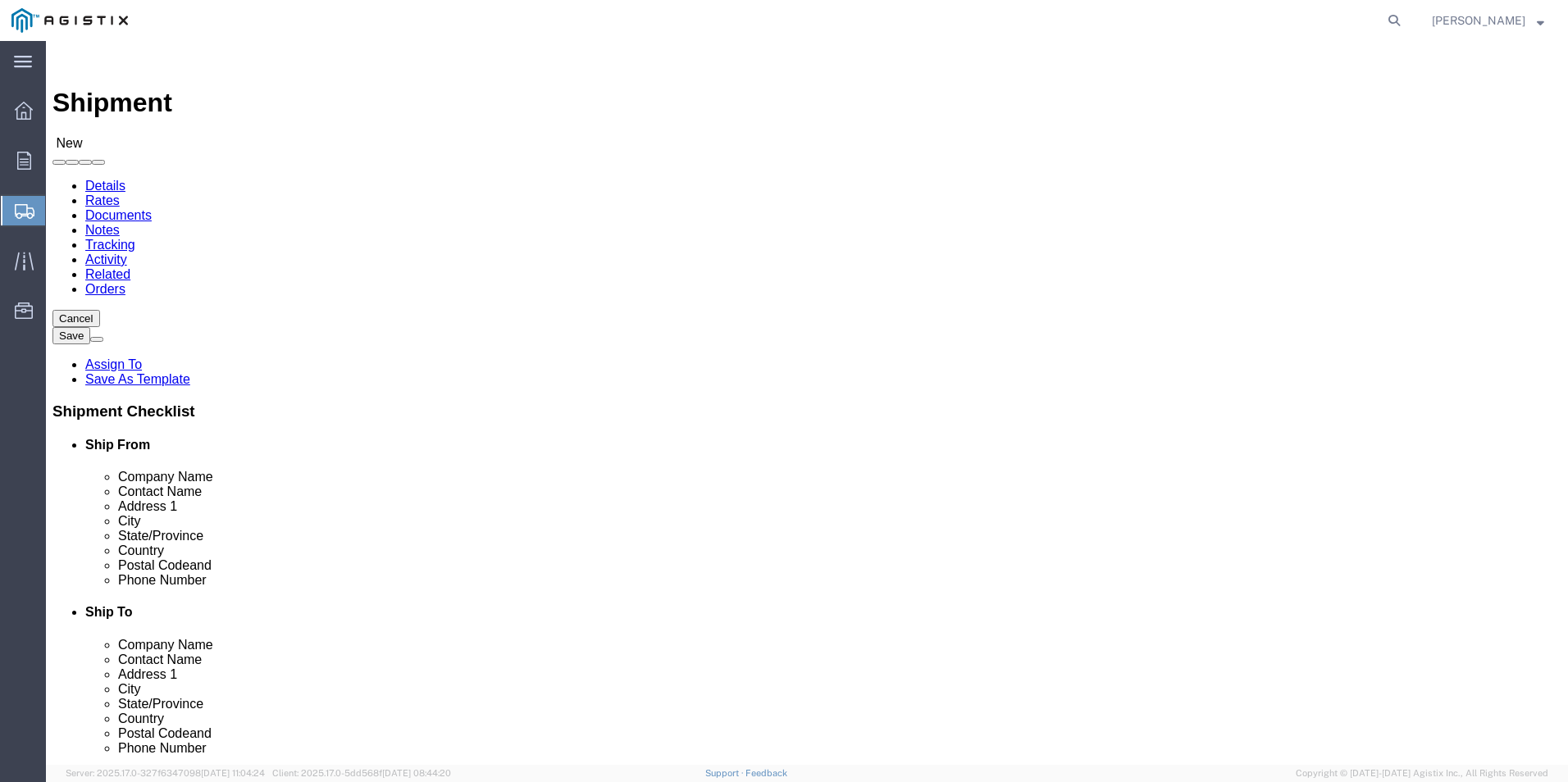
click at [0, 0] on span "Shipment Manager" at bounding box center [0, 0] width 0 height 0
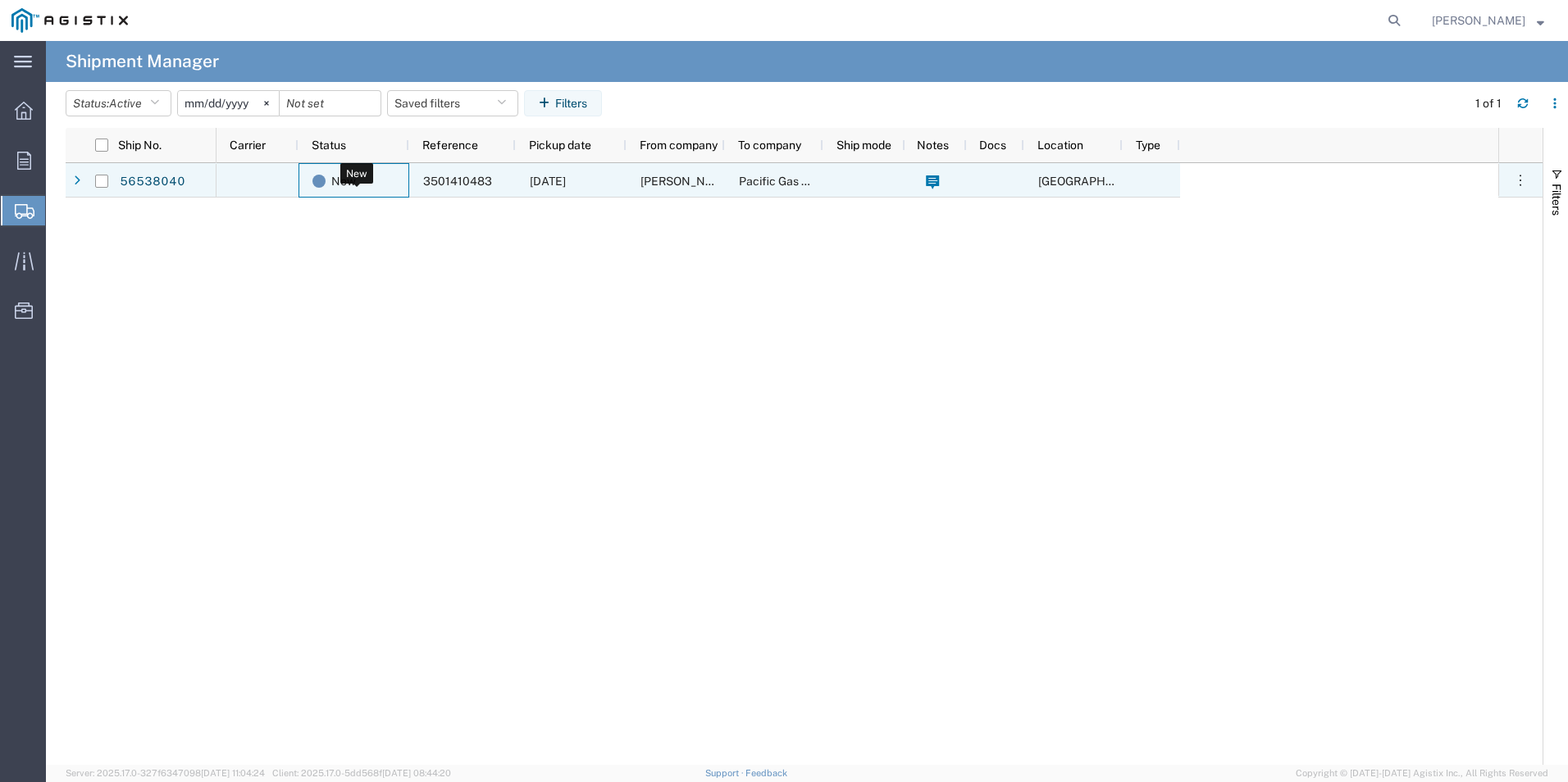
click at [341, 184] on span "New" at bounding box center [343, 181] width 25 height 34
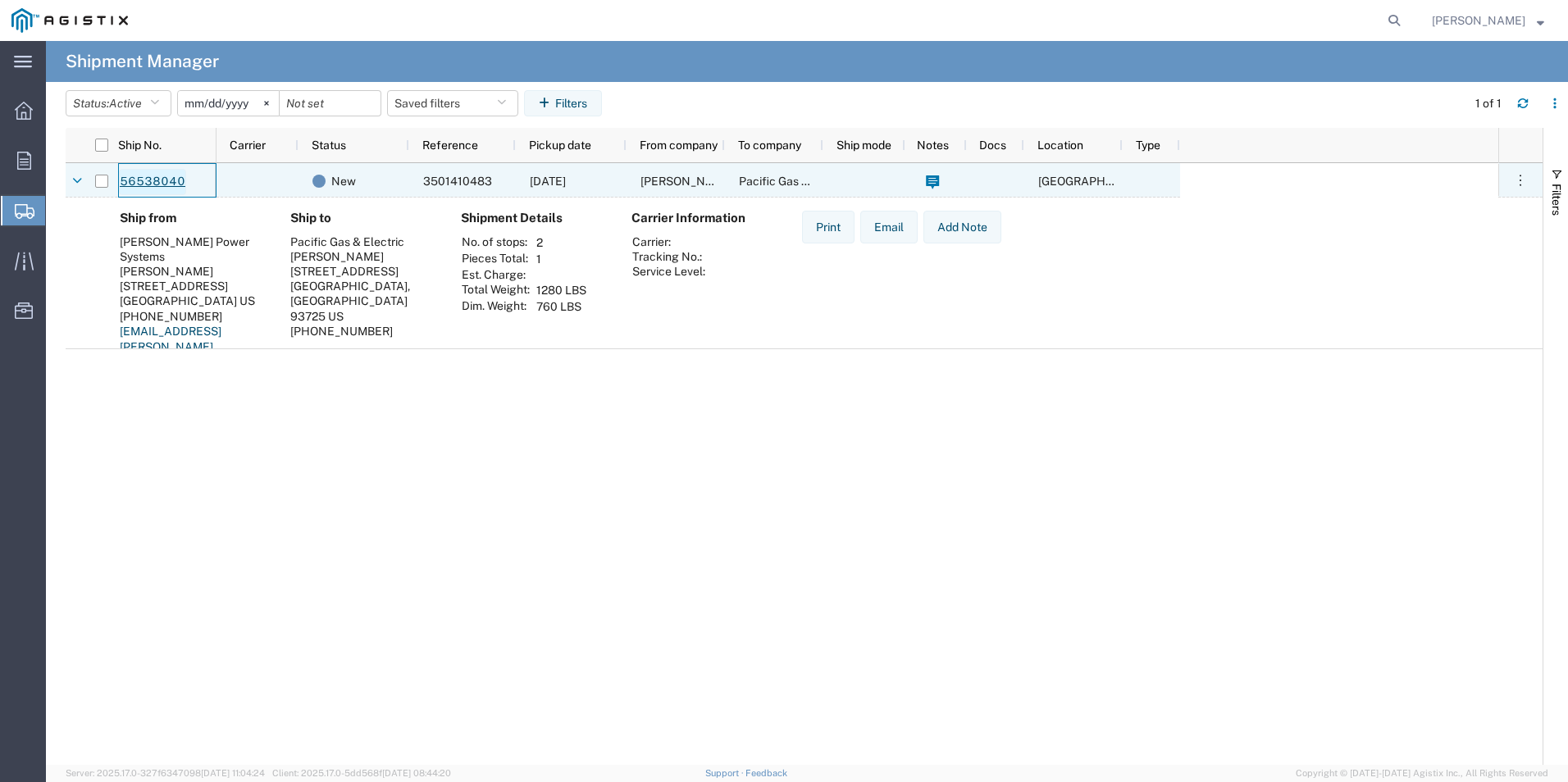
click at [171, 186] on link "56538040" at bounding box center [153, 182] width 67 height 27
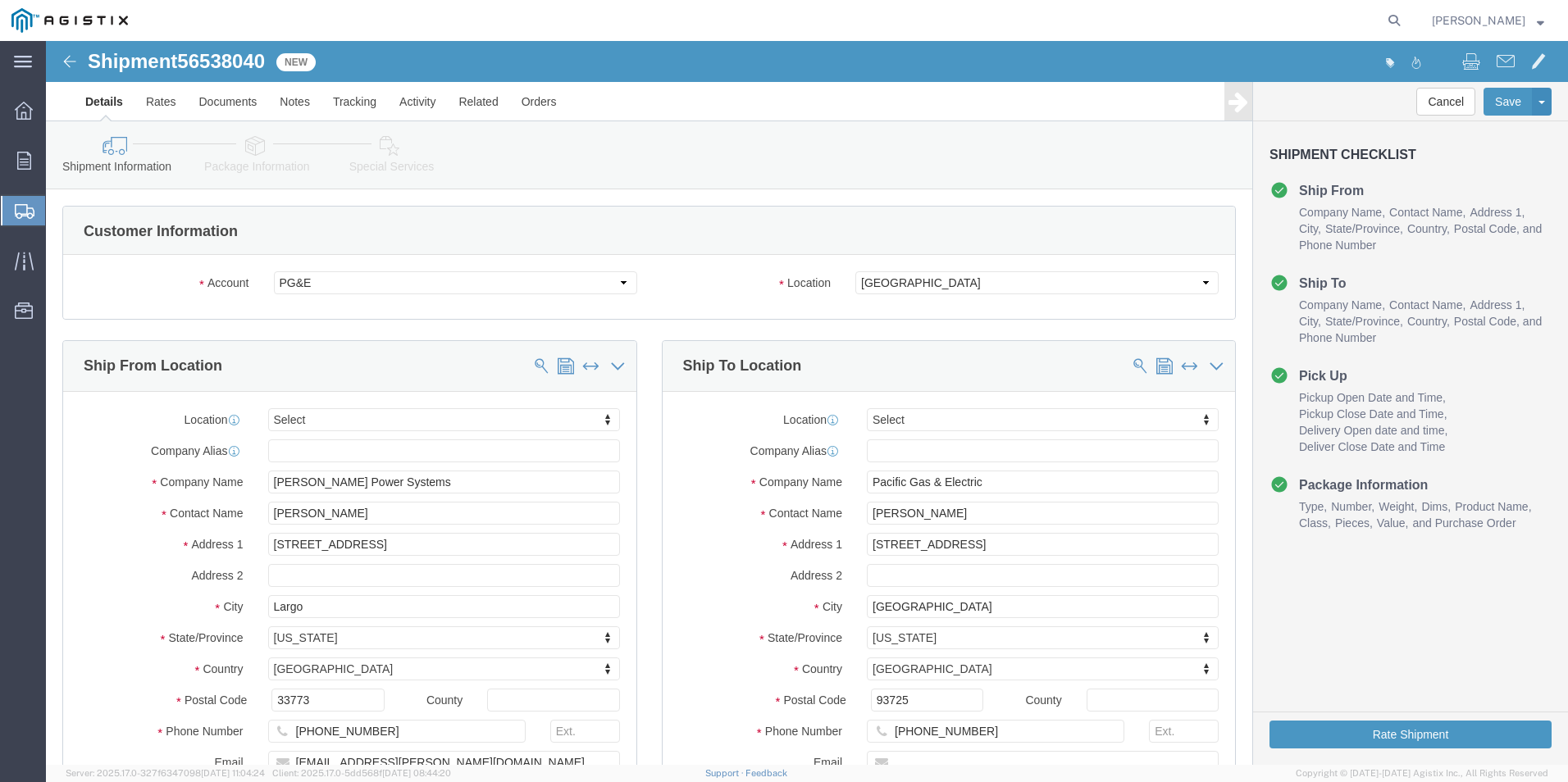
select select
click button "Rate Shipment"
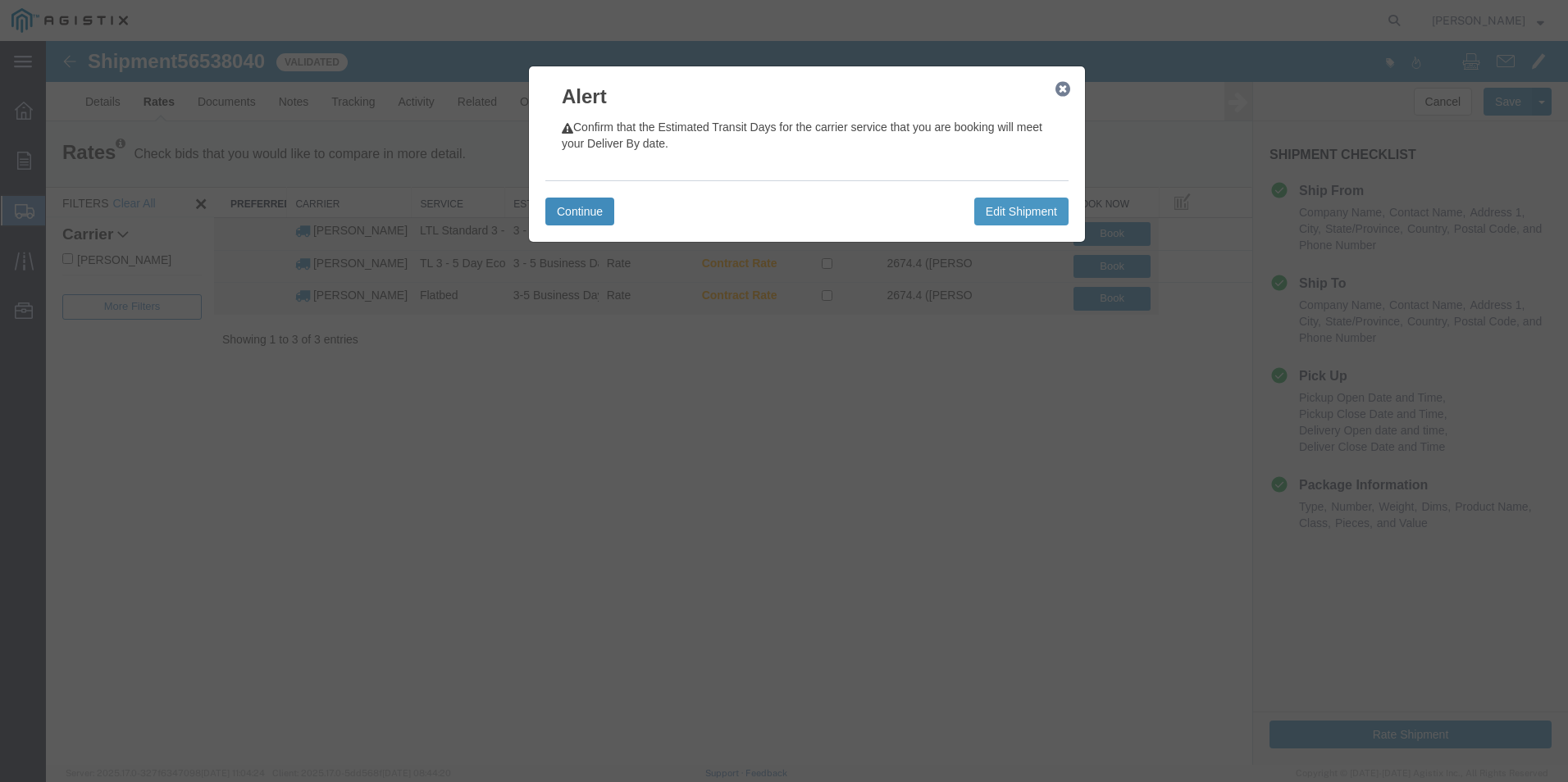
drag, startPoint x: 616, startPoint y: 253, endPoint x: 571, endPoint y: 212, distance: 60.9
click at [571, 212] on button "Continue" at bounding box center [580, 211] width 69 height 28
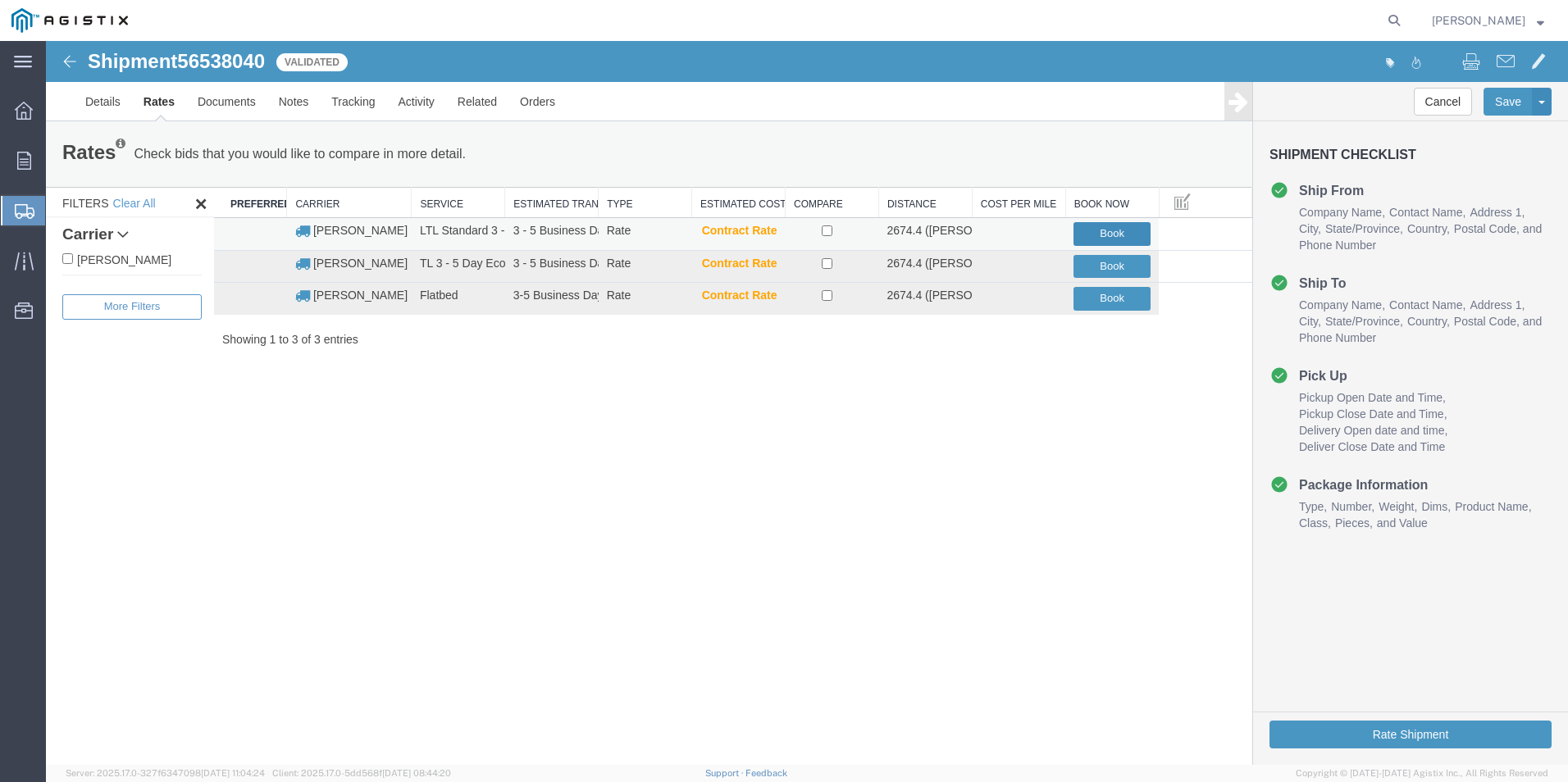
click at [1114, 228] on button "Book" at bounding box center [1112, 234] width 77 height 24
